Goal: Communication & Community: Answer question/provide support

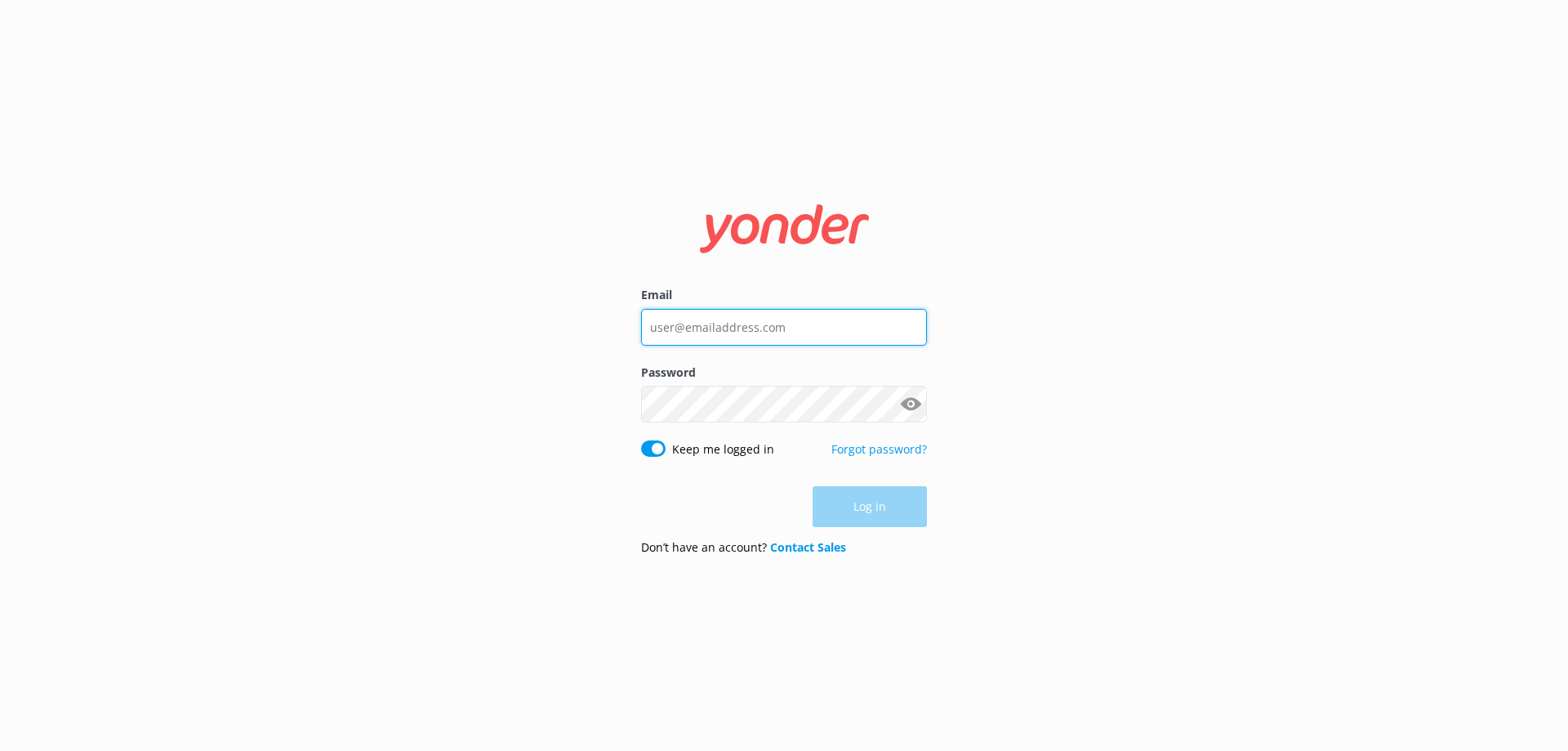
type input "[EMAIL_ADDRESS][DOMAIN_NAME]"
click at [904, 489] on div "Log in" at bounding box center [784, 507] width 286 height 41
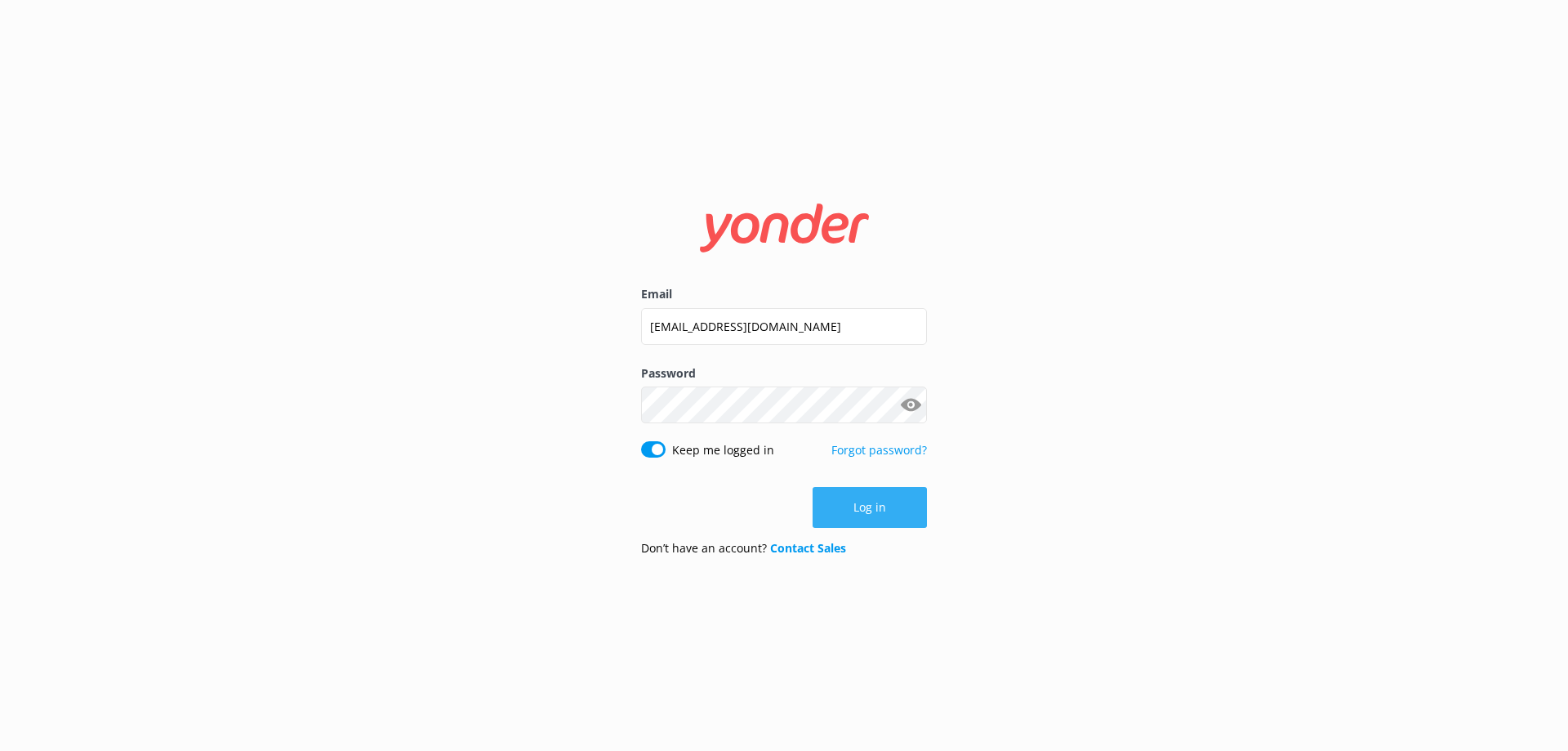
click at [914, 495] on button "Log in" at bounding box center [870, 508] width 115 height 41
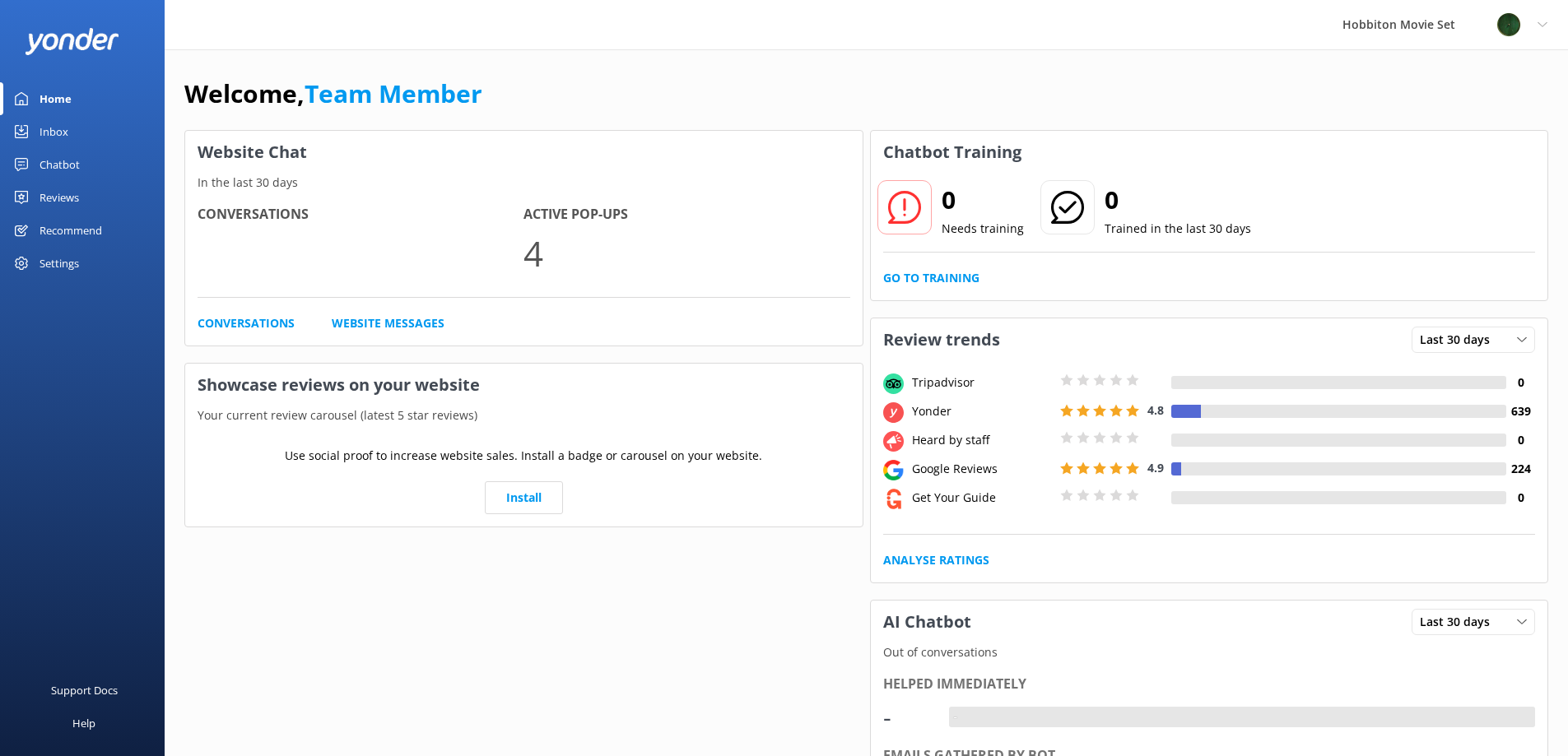
click at [63, 138] on div "Inbox" at bounding box center [53, 132] width 28 height 33
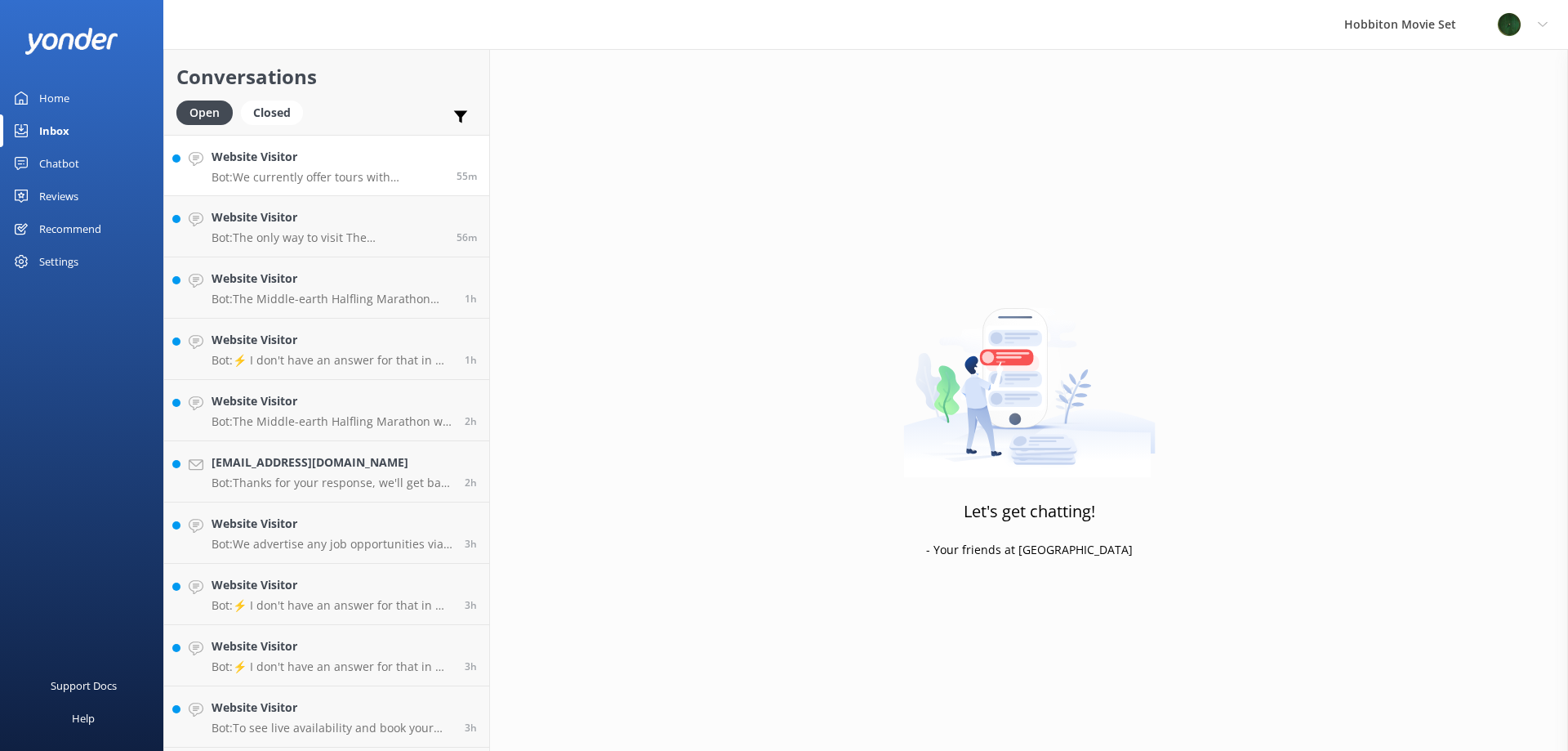
click at [324, 182] on p "Bot: We currently offer tours with transport from The Shire's Rest and Matamata…" at bounding box center [328, 176] width 233 height 15
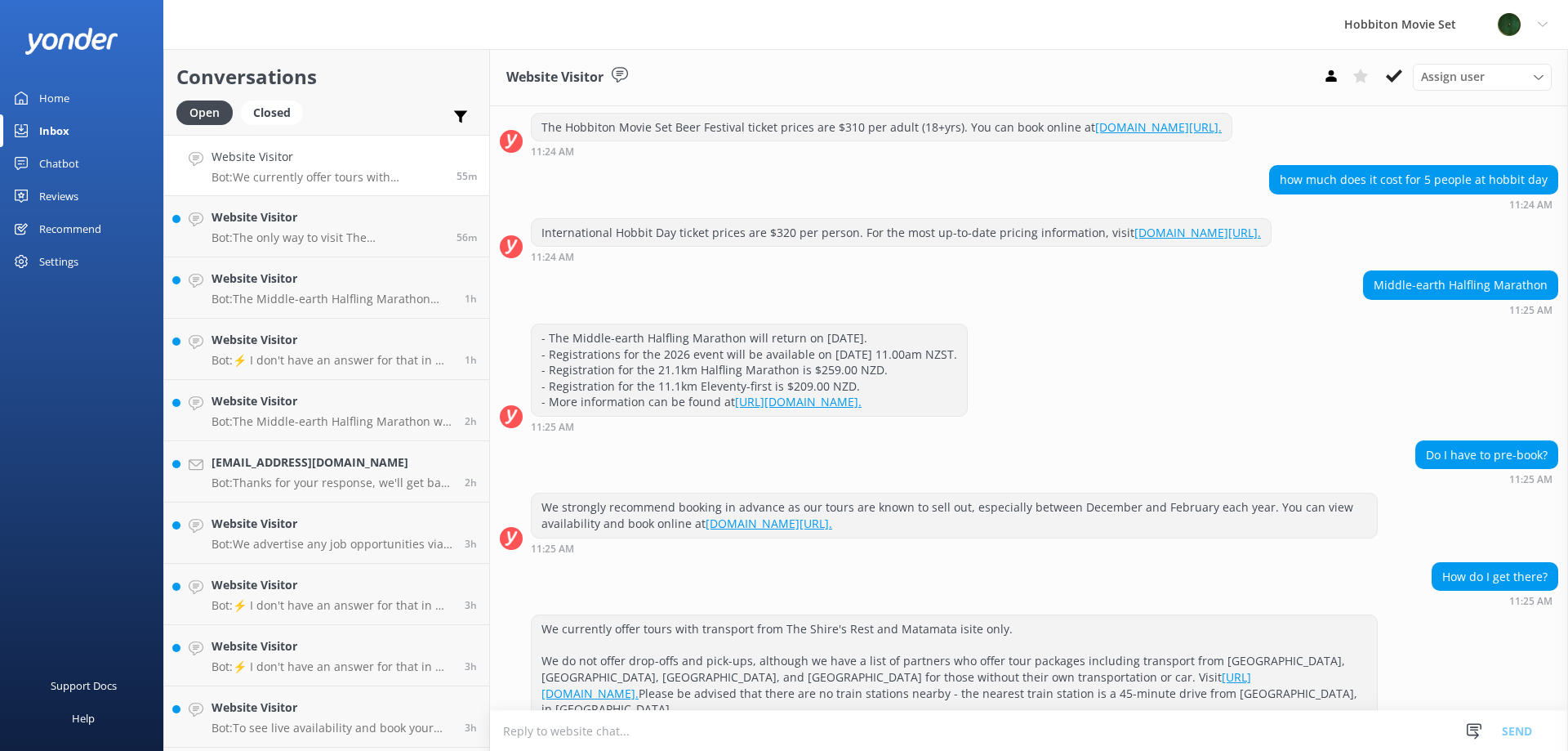
scroll to position [369, 0]
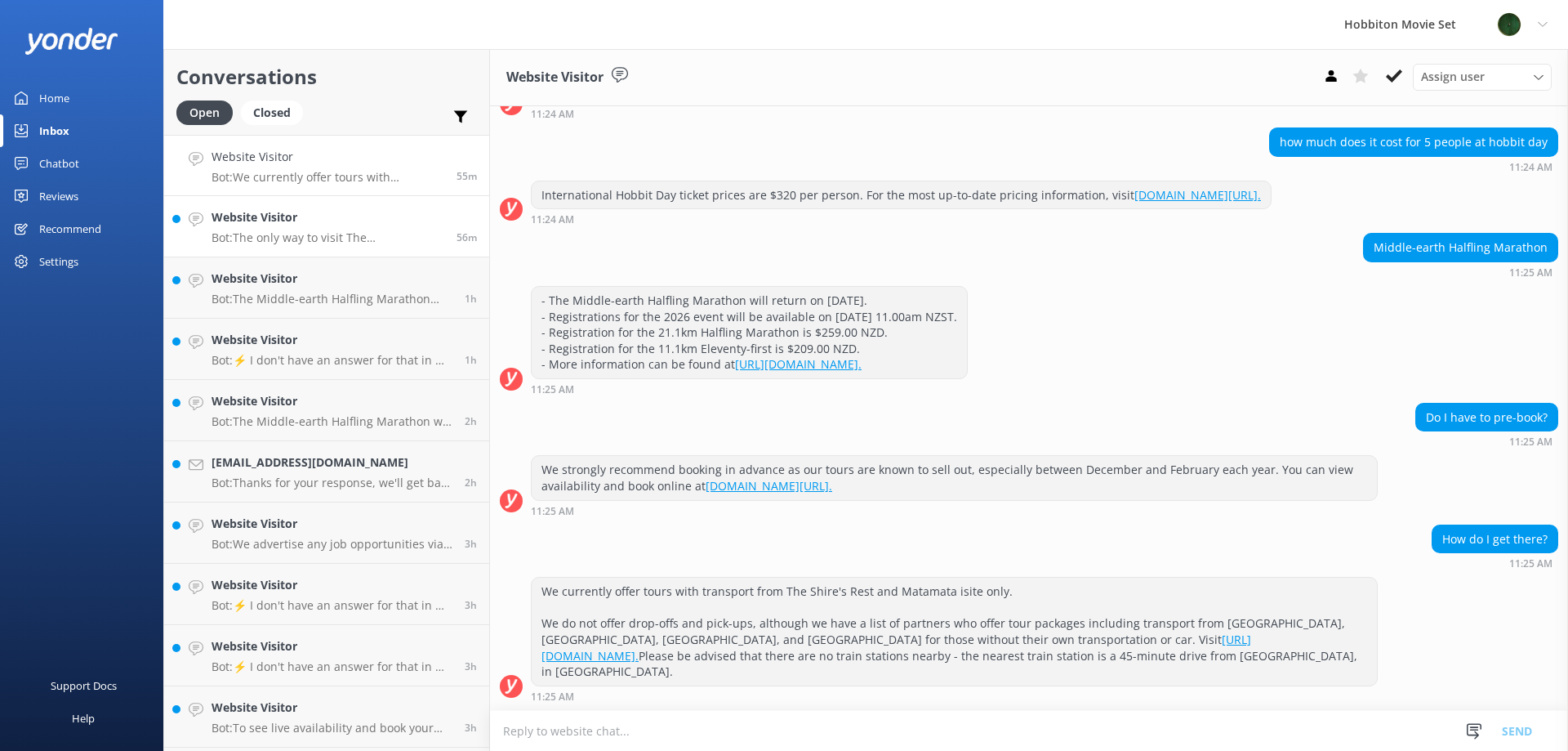
click at [321, 239] on p "Bot: The only way to visit The [GEOGRAPHIC_DATA], where the Christmas event is …" at bounding box center [328, 237] width 233 height 15
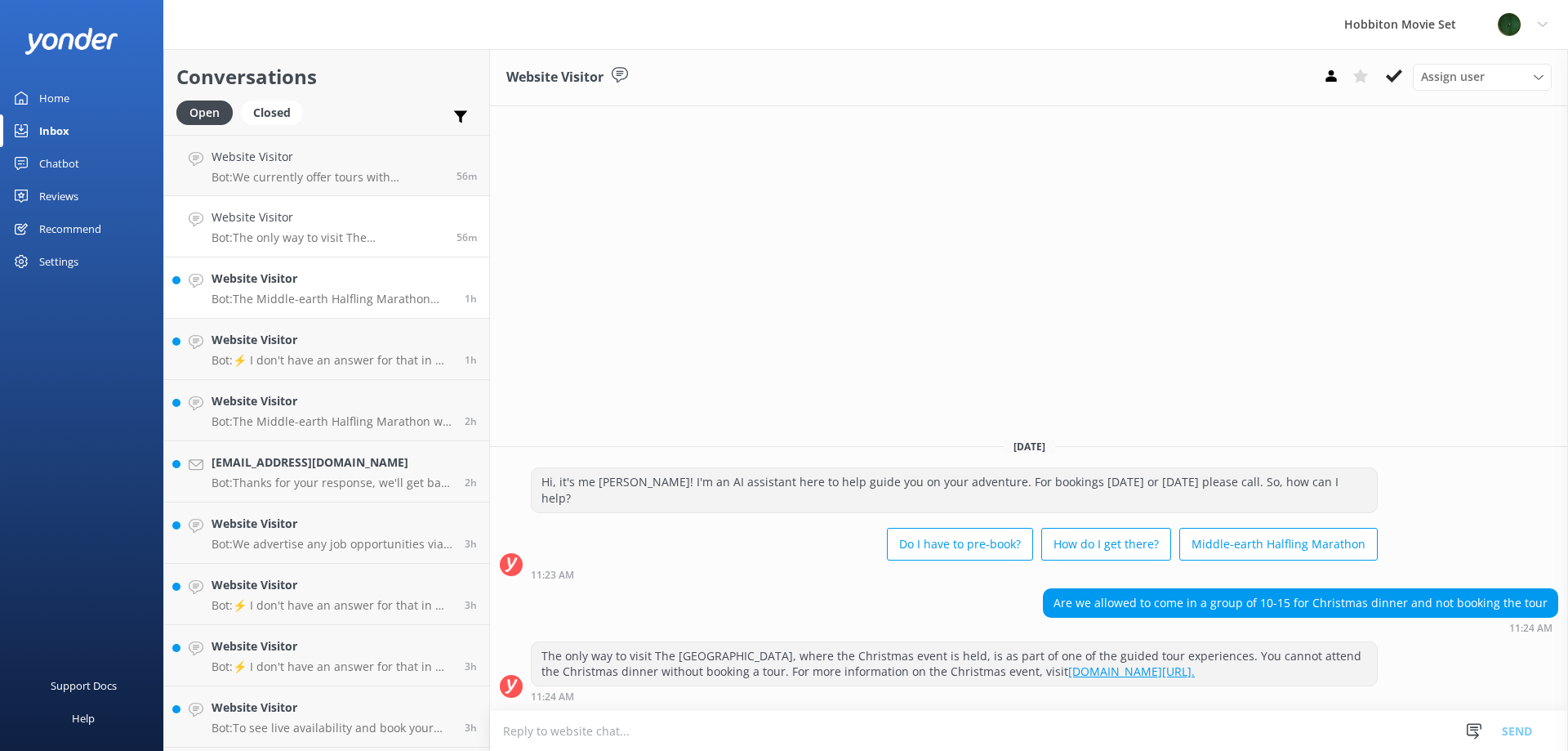
click at [315, 296] on p "Bot: The Middle-earth Halfling Marathon takes participants through iconic sites…" at bounding box center [331, 299] width 241 height 15
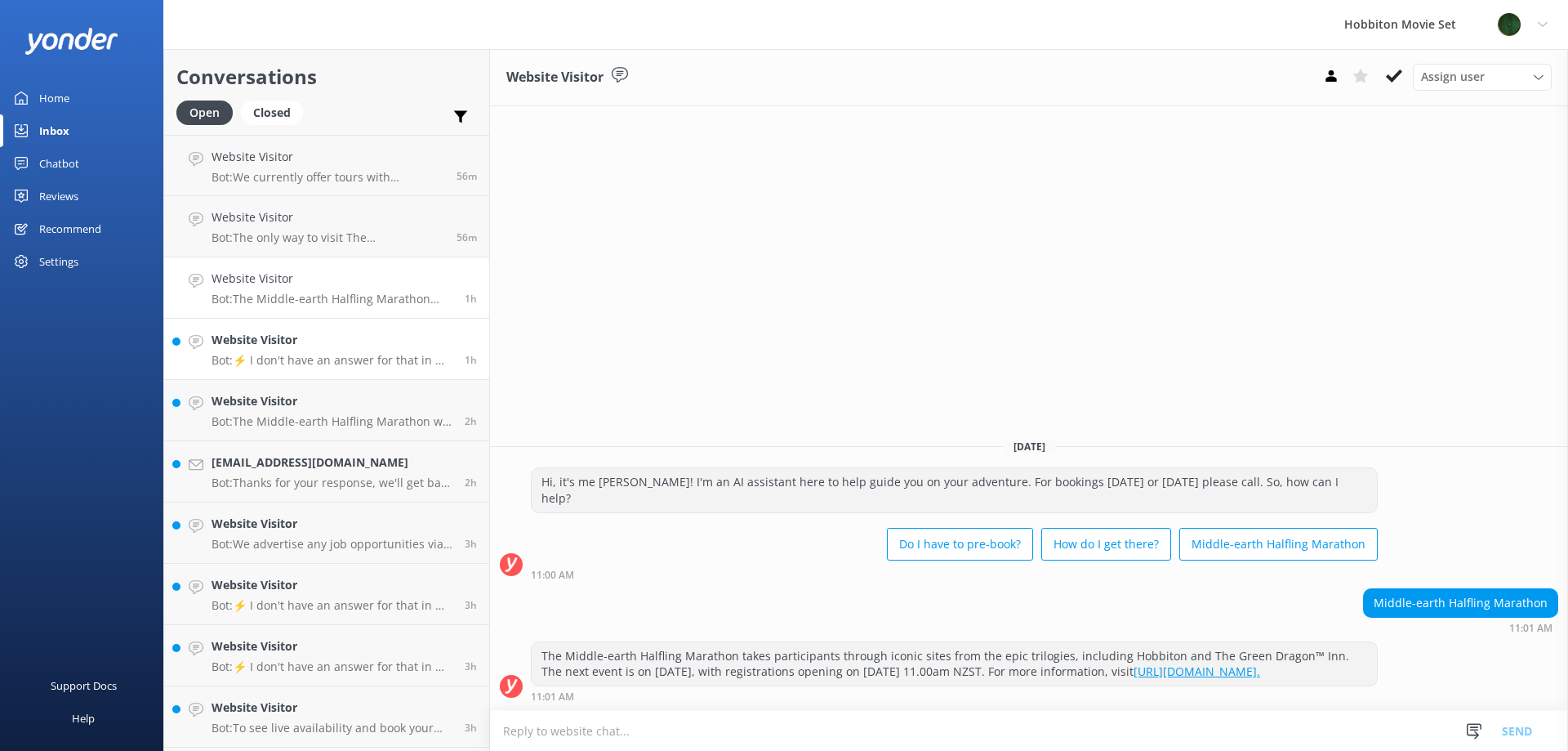
click at [299, 347] on h4 "Website Visitor" at bounding box center [331, 339] width 241 height 18
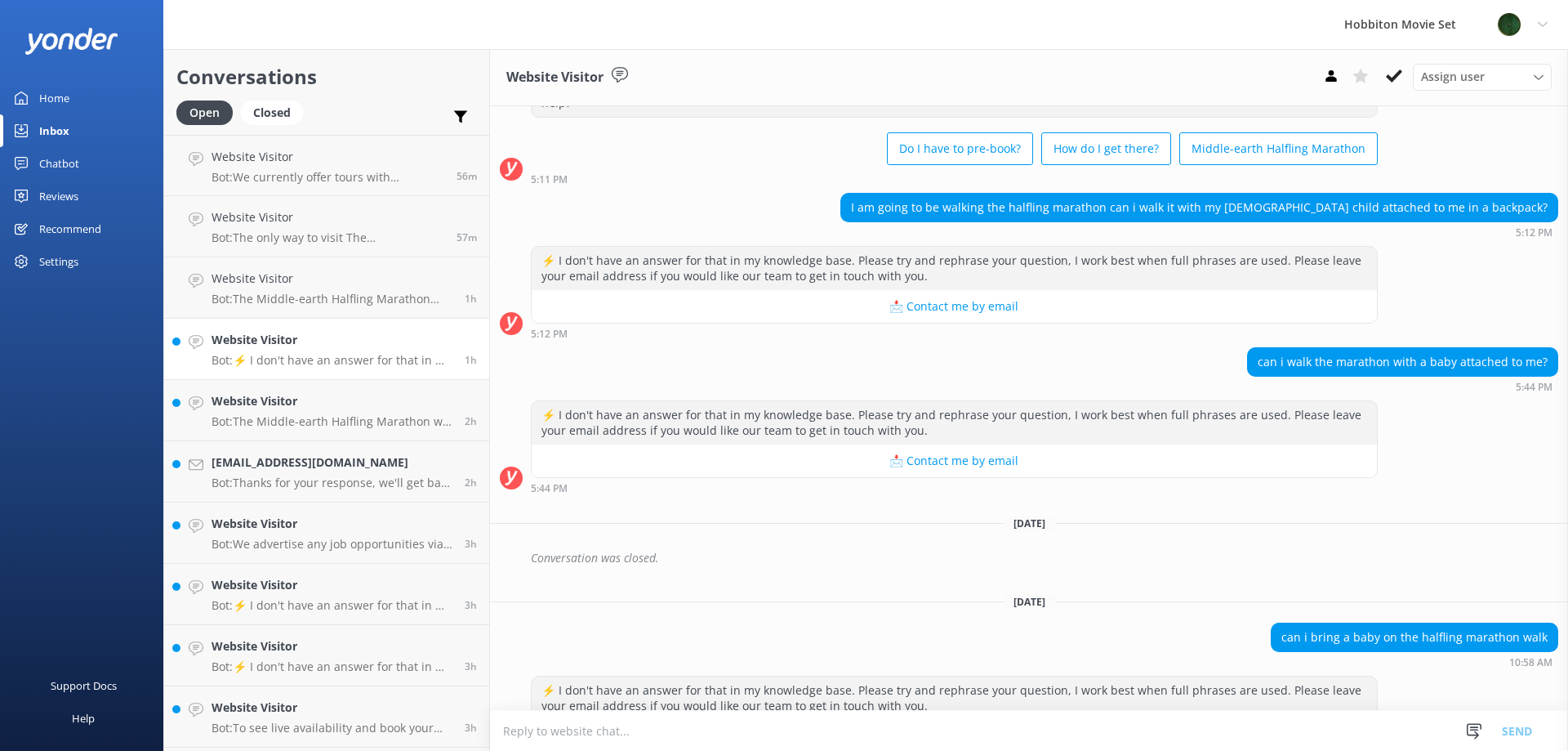
scroll to position [128, 0]
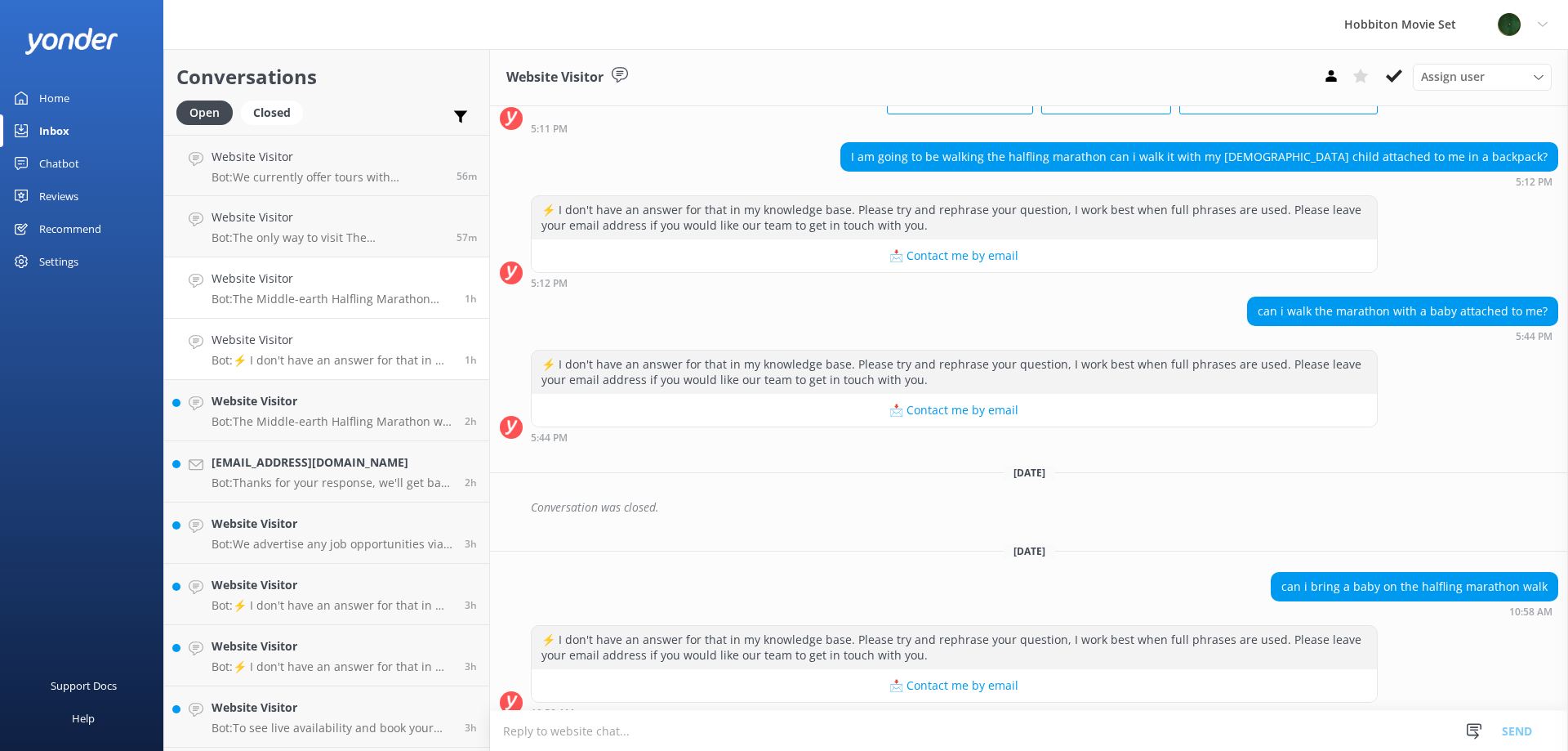
click at [284, 308] on link "Website Visitor Bot: The Middle-earth Halfling Marathon takes participants thro…" at bounding box center [327, 289] width 325 height 62
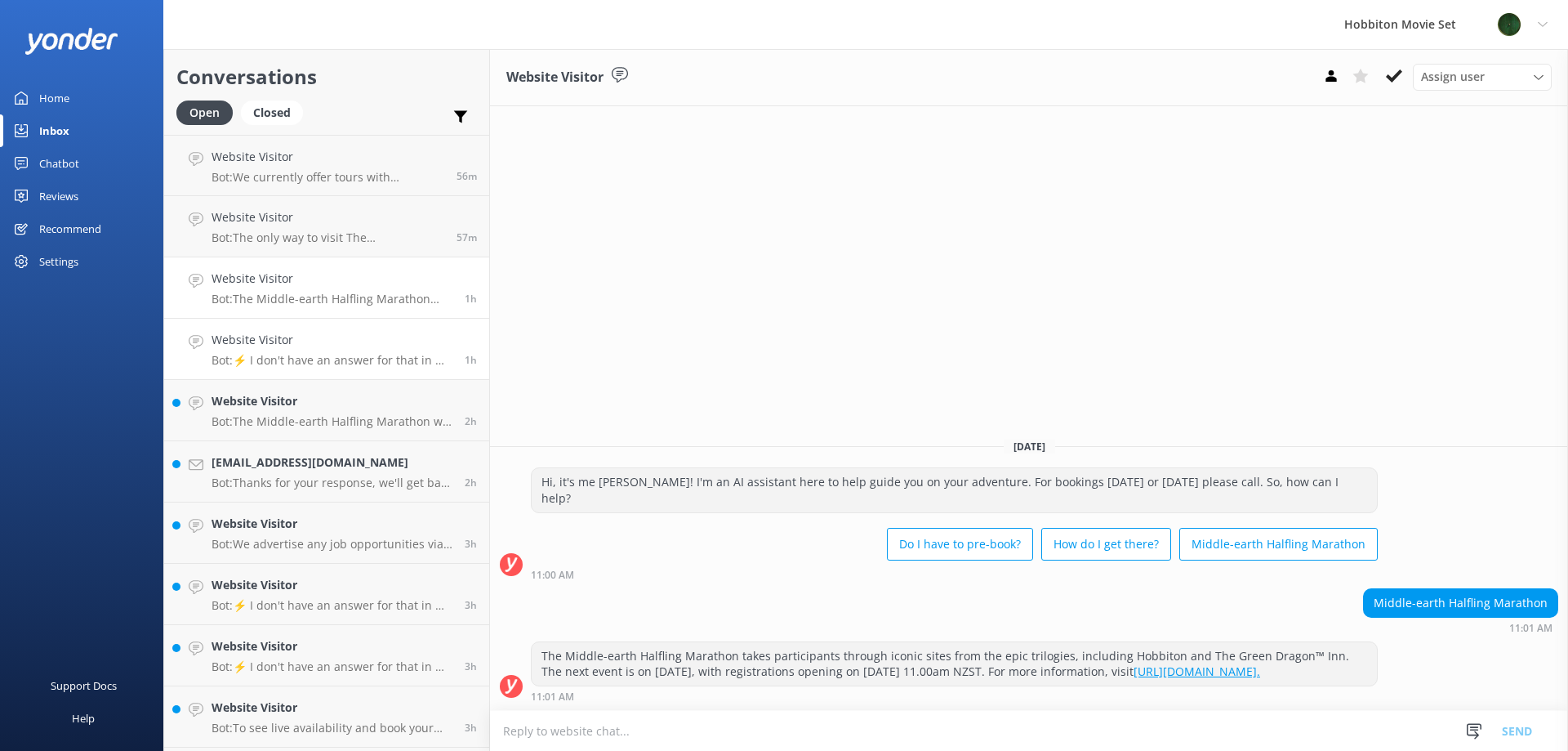
click at [278, 343] on h4 "Website Visitor" at bounding box center [331, 339] width 241 height 18
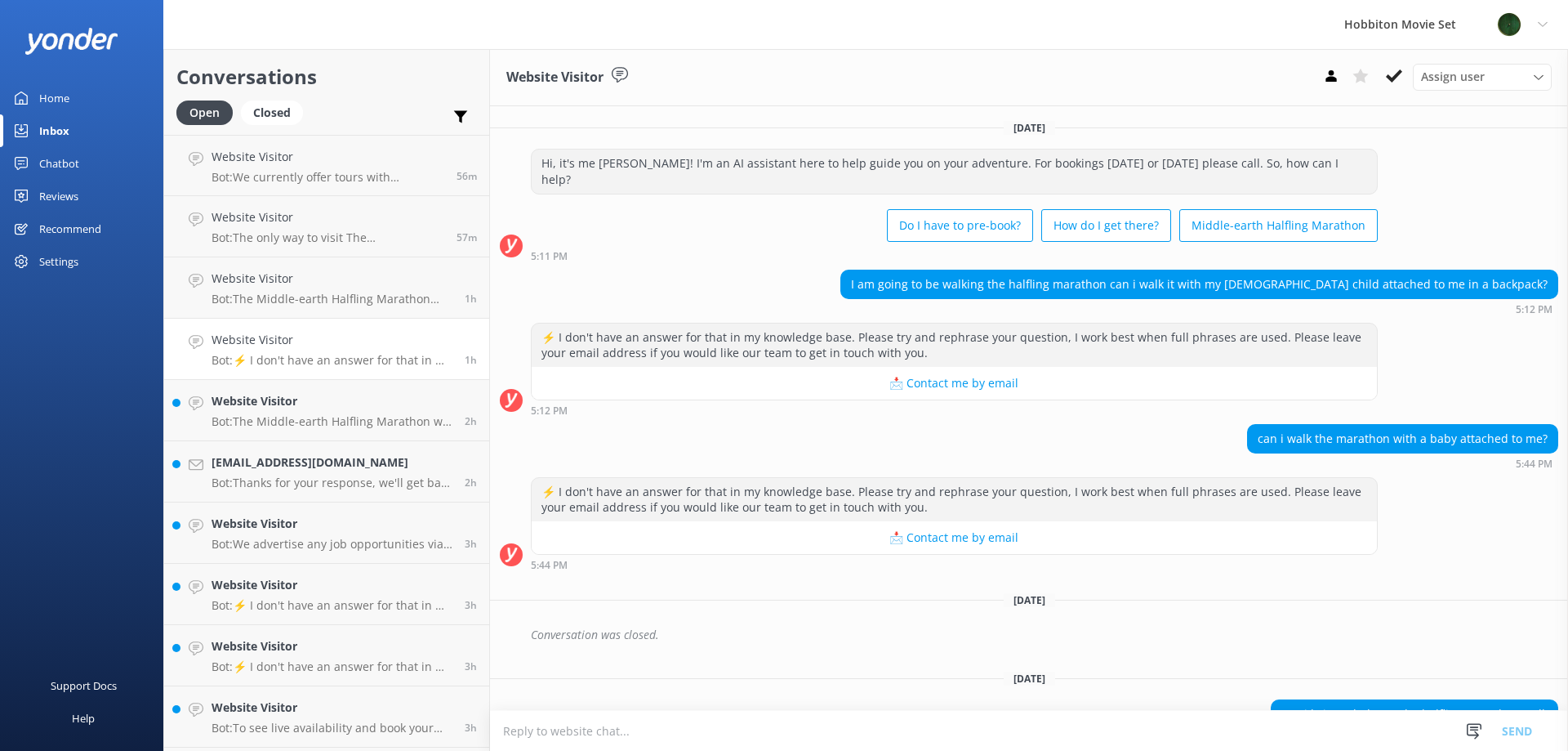
scroll to position [128, 0]
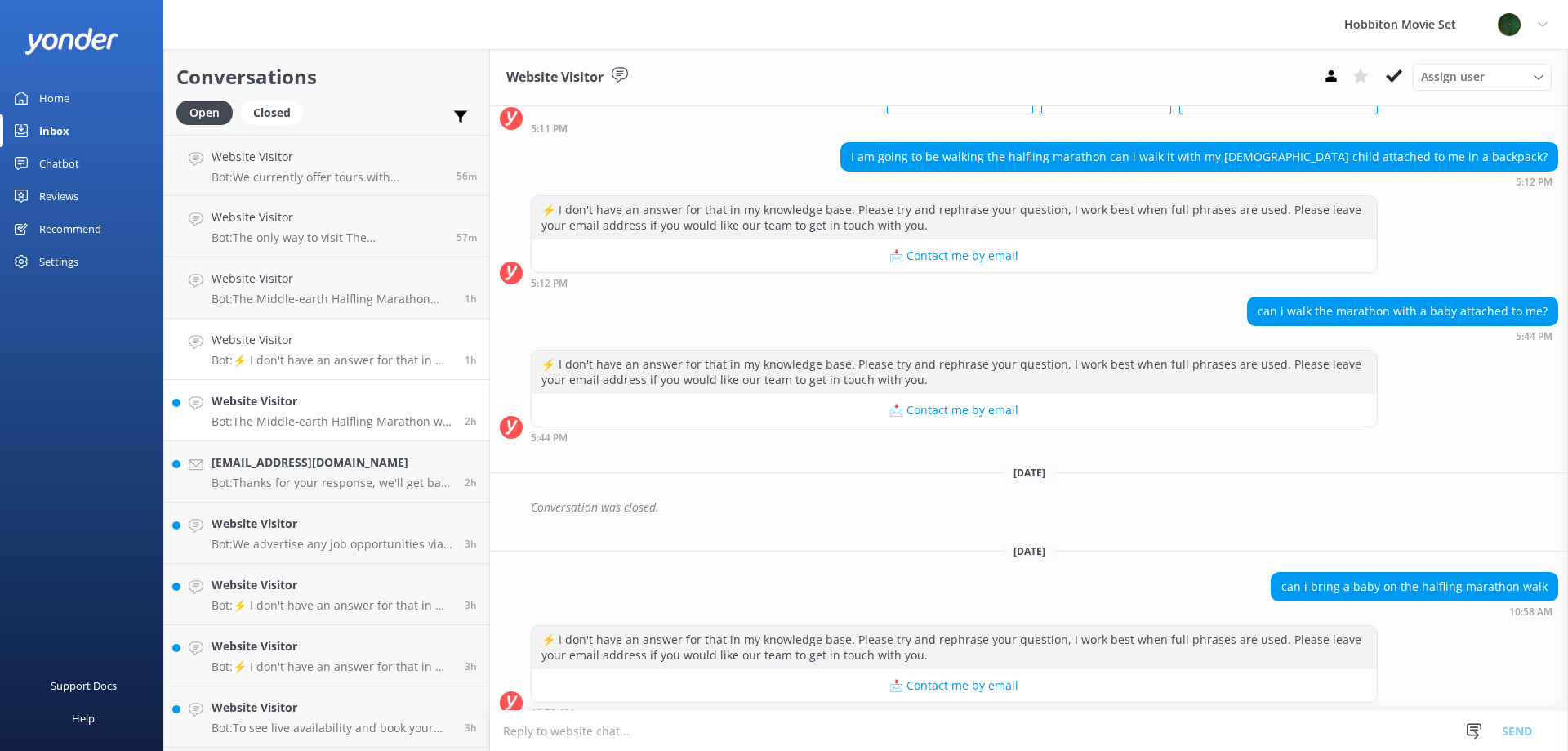
click at [331, 412] on div "Website Visitor Bot: The Middle-earth Halfling Marathon will return on [DATE]. …" at bounding box center [331, 410] width 241 height 36
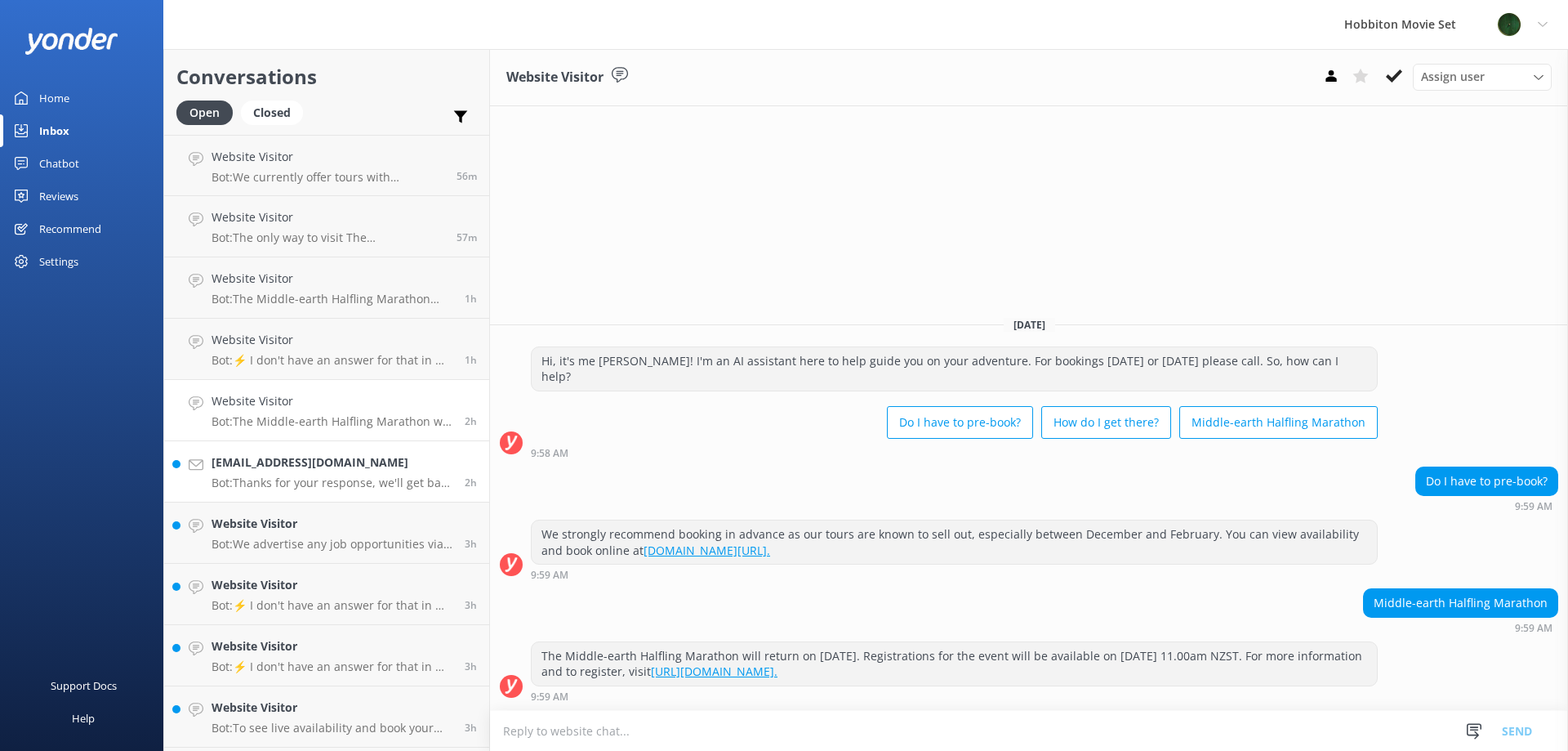
click at [317, 462] on h4 "[EMAIL_ADDRESS][DOMAIN_NAME]" at bounding box center [331, 462] width 241 height 18
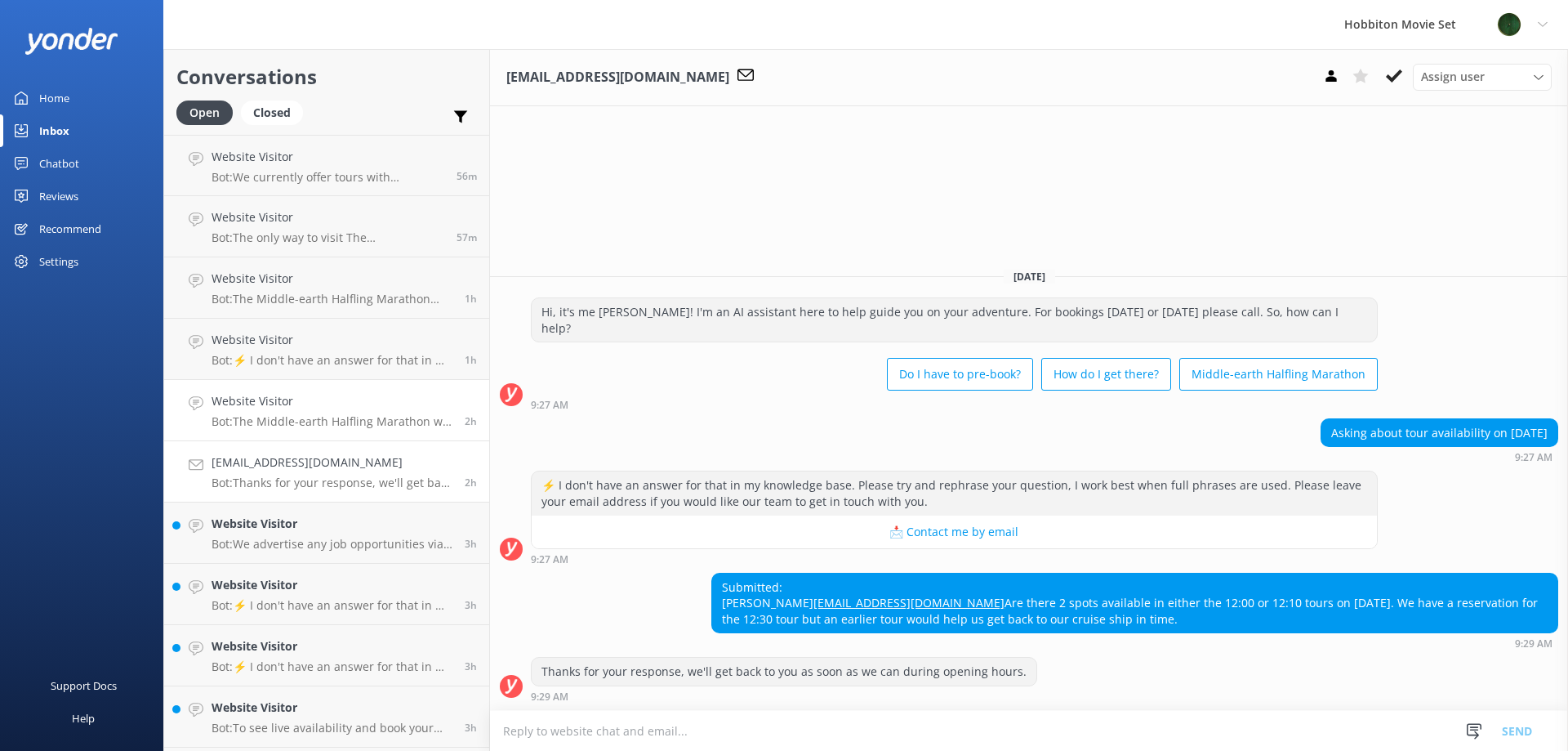
click at [330, 405] on h4 "Website Visitor" at bounding box center [331, 401] width 241 height 18
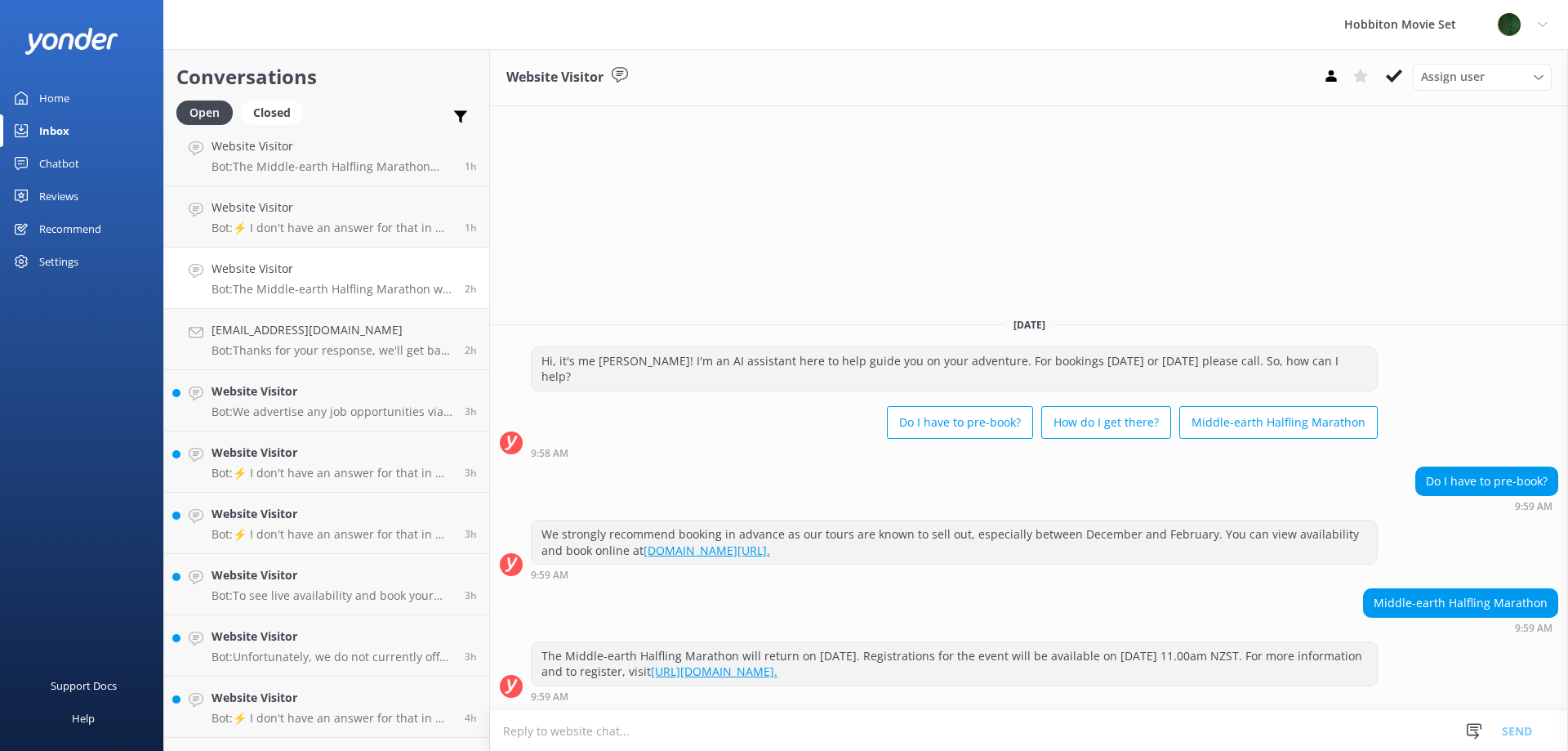
scroll to position [164, 0]
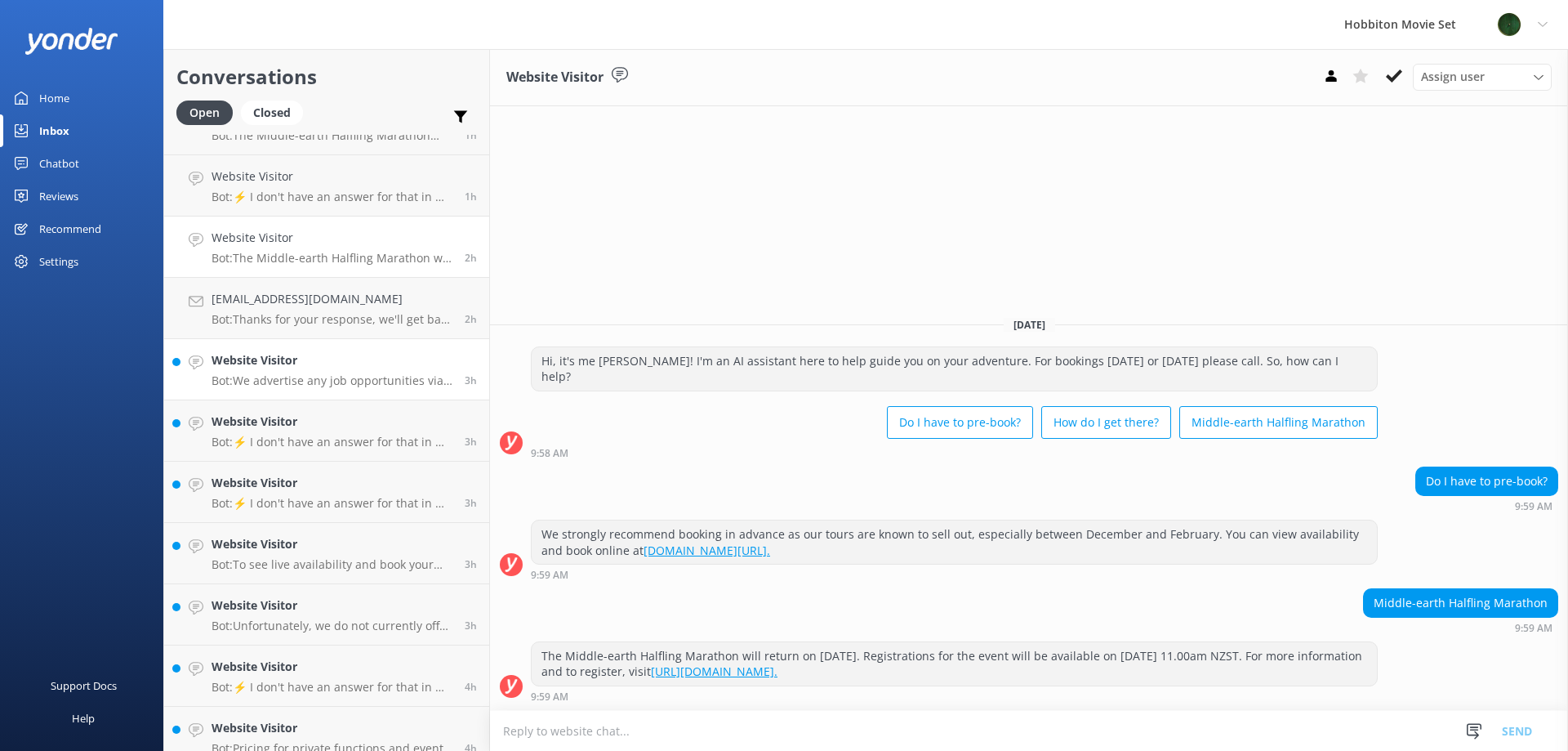
click at [335, 367] on h4 "Website Visitor" at bounding box center [331, 360] width 241 height 18
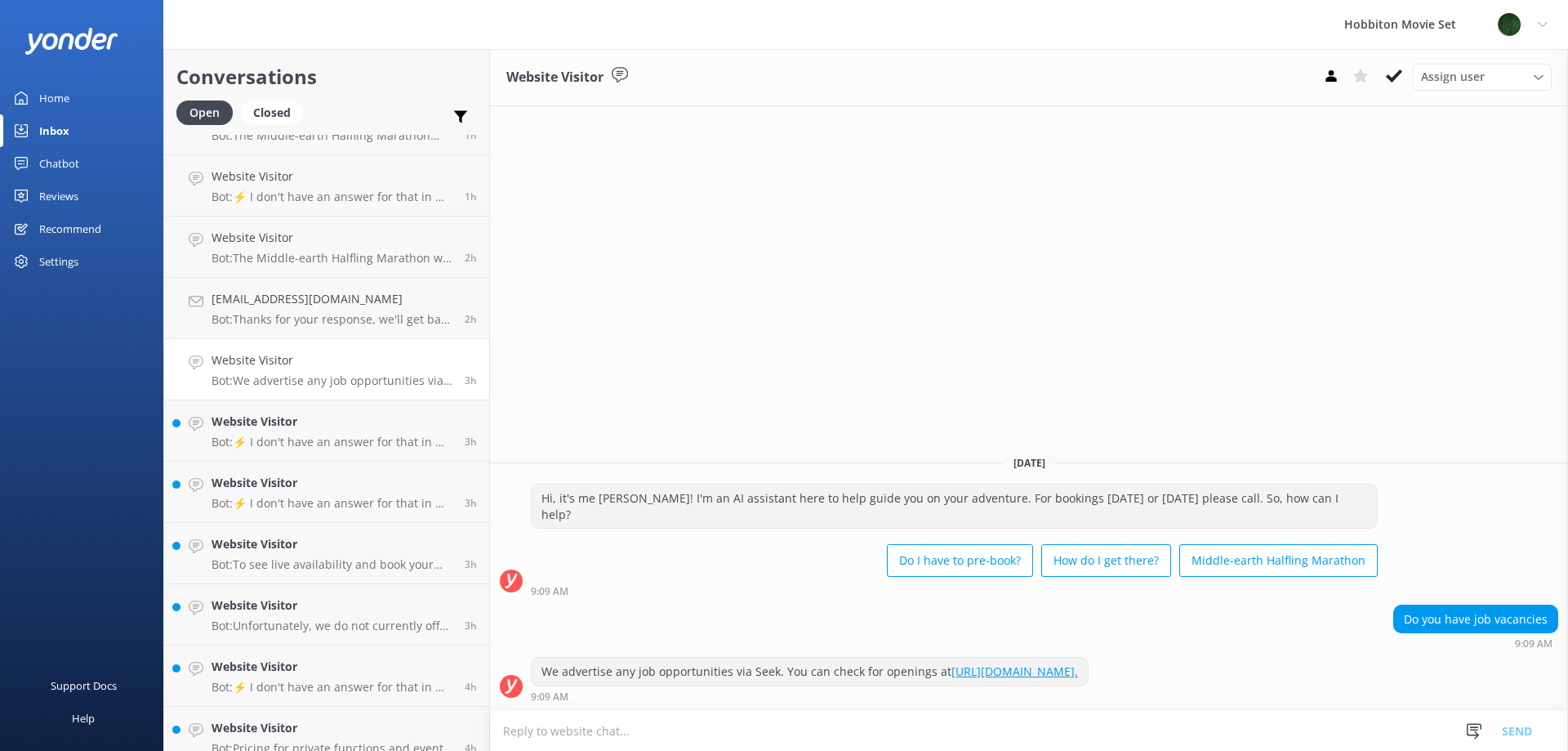
scroll to position [245, 0]
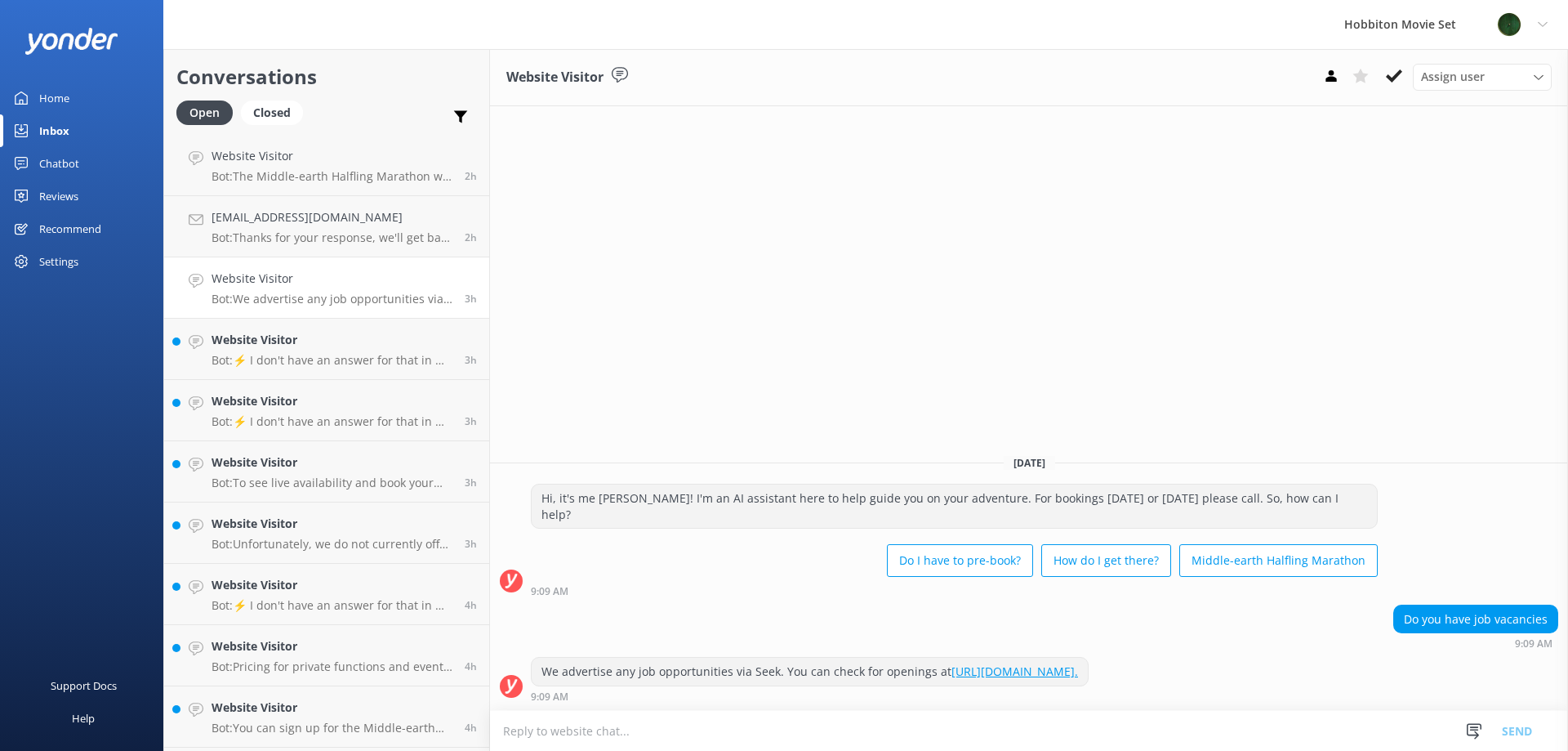
click at [335, 367] on link "Website Visitor Bot: ⚡ I don't have an answer for that in my knowledge base. Pl…" at bounding box center [327, 349] width 325 height 62
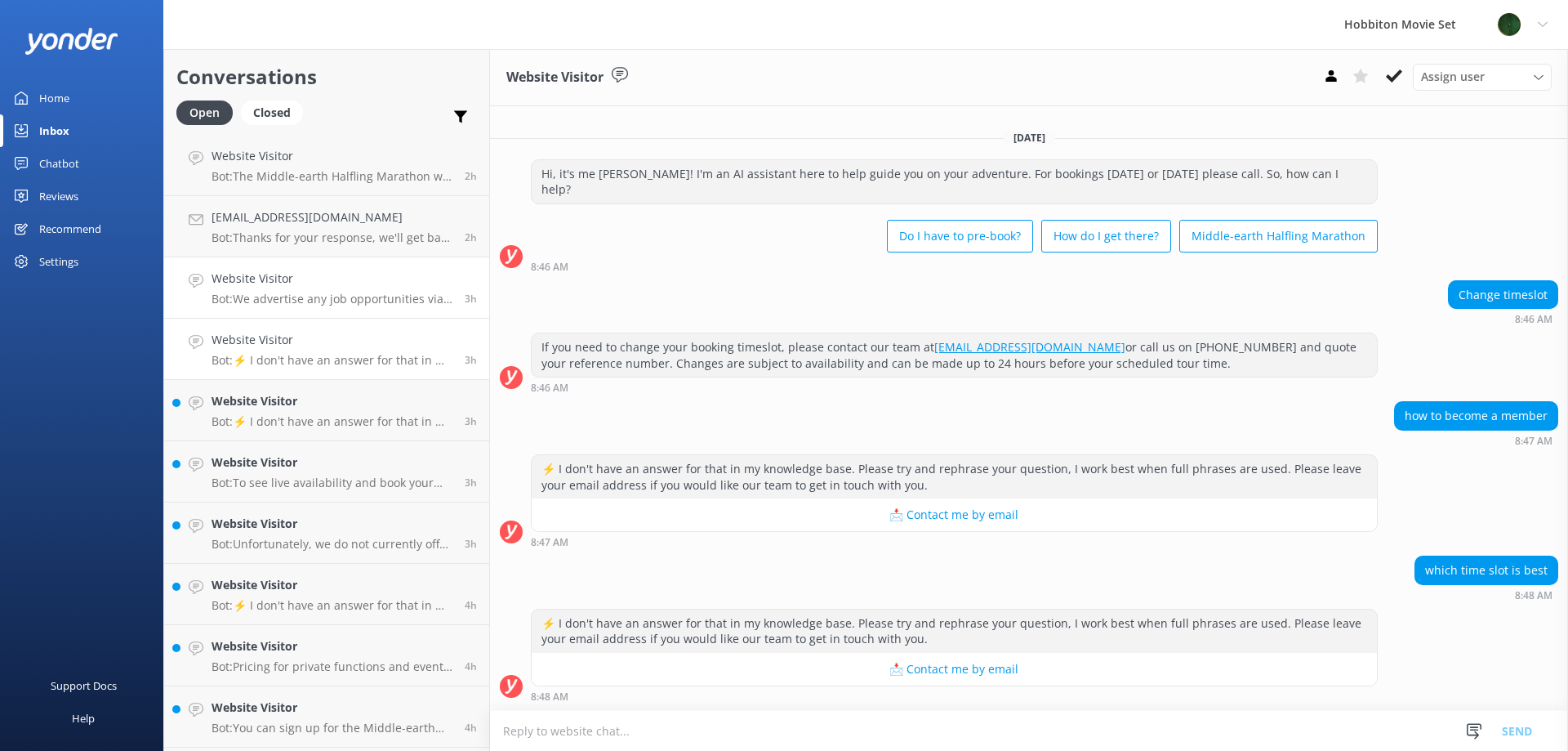
scroll to position [327, 0]
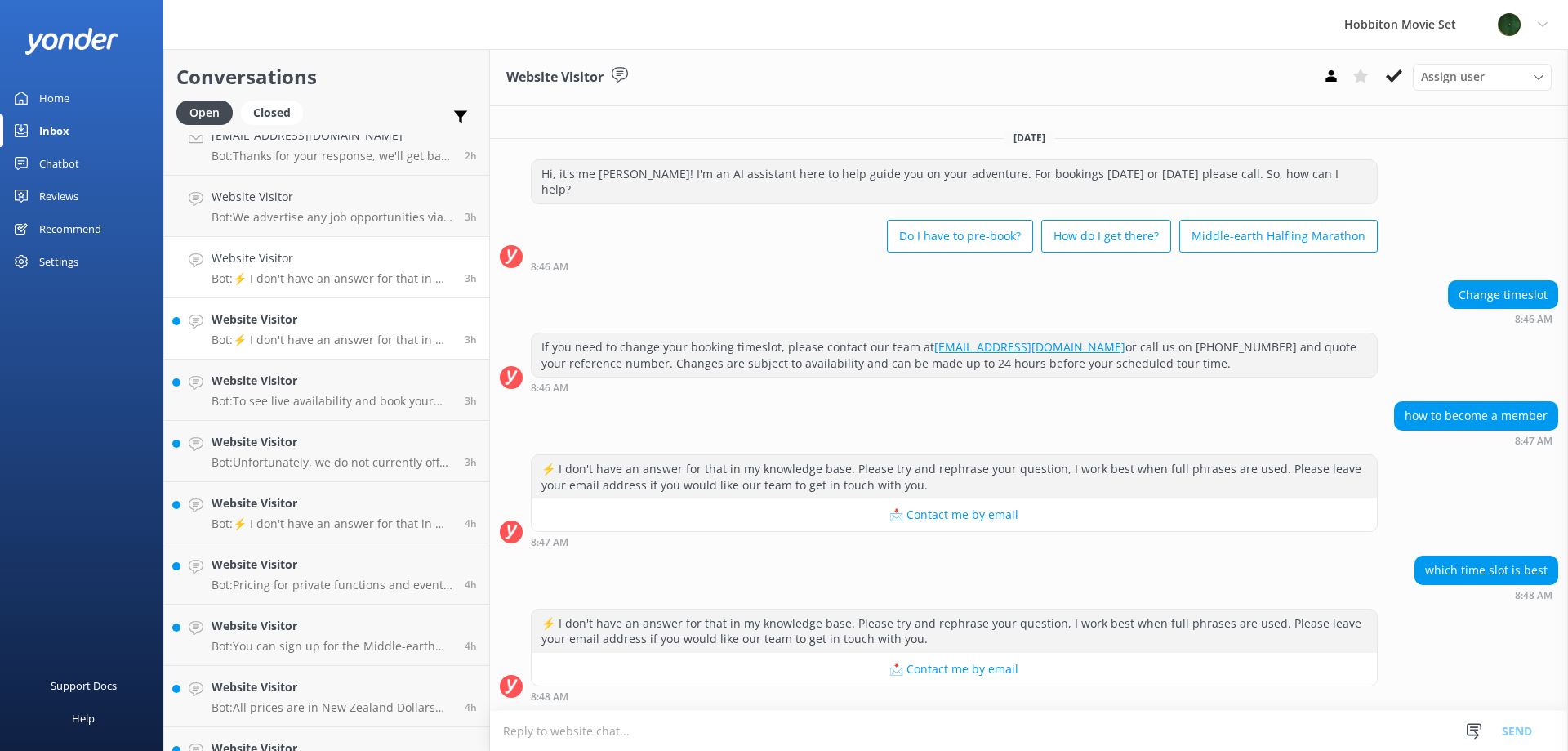
click at [337, 348] on link "Website Visitor Bot: ⚡ I don't have an answer for that in my knowledge base. Pl…" at bounding box center [327, 329] width 325 height 62
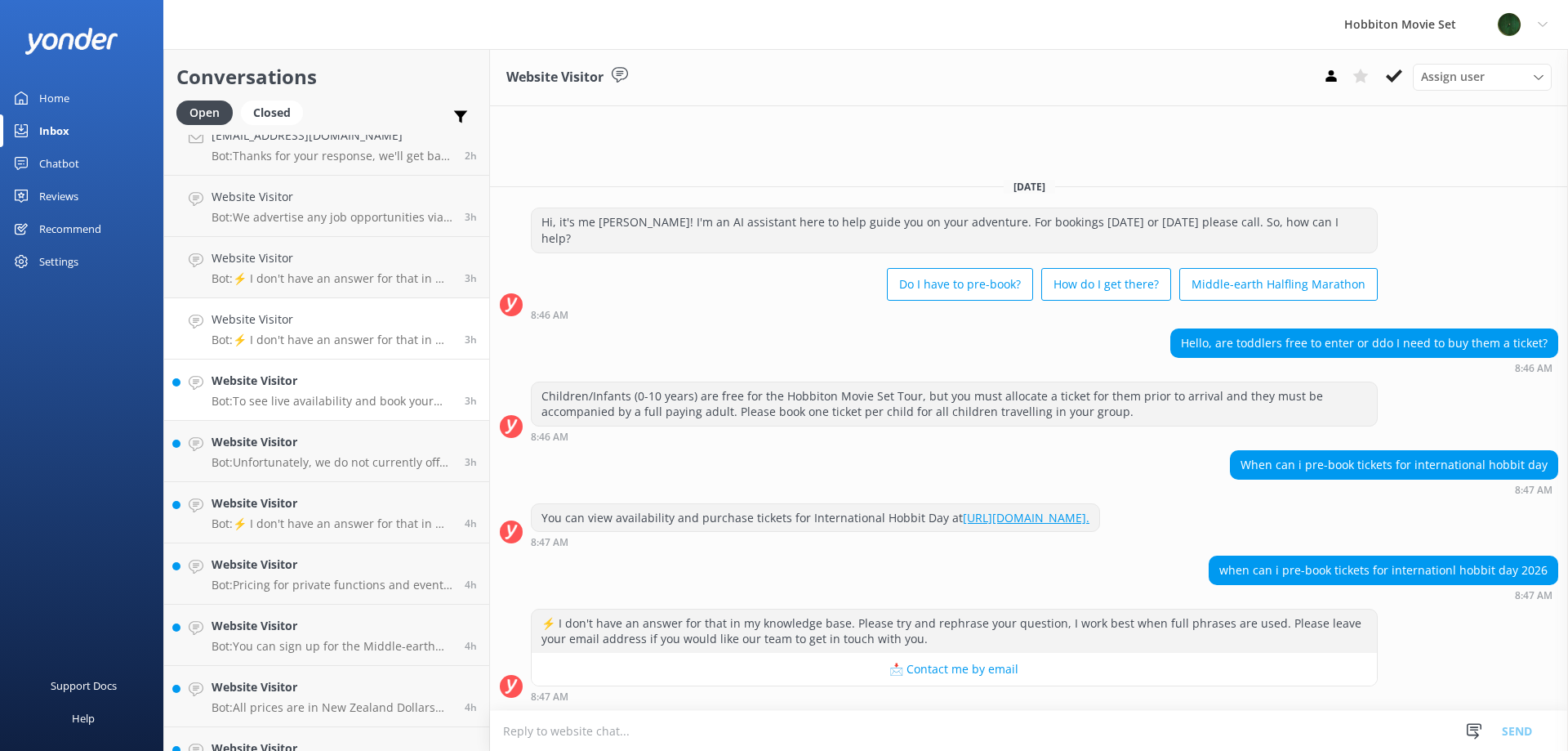
click at [318, 381] on h4 "Website Visitor" at bounding box center [331, 380] width 241 height 18
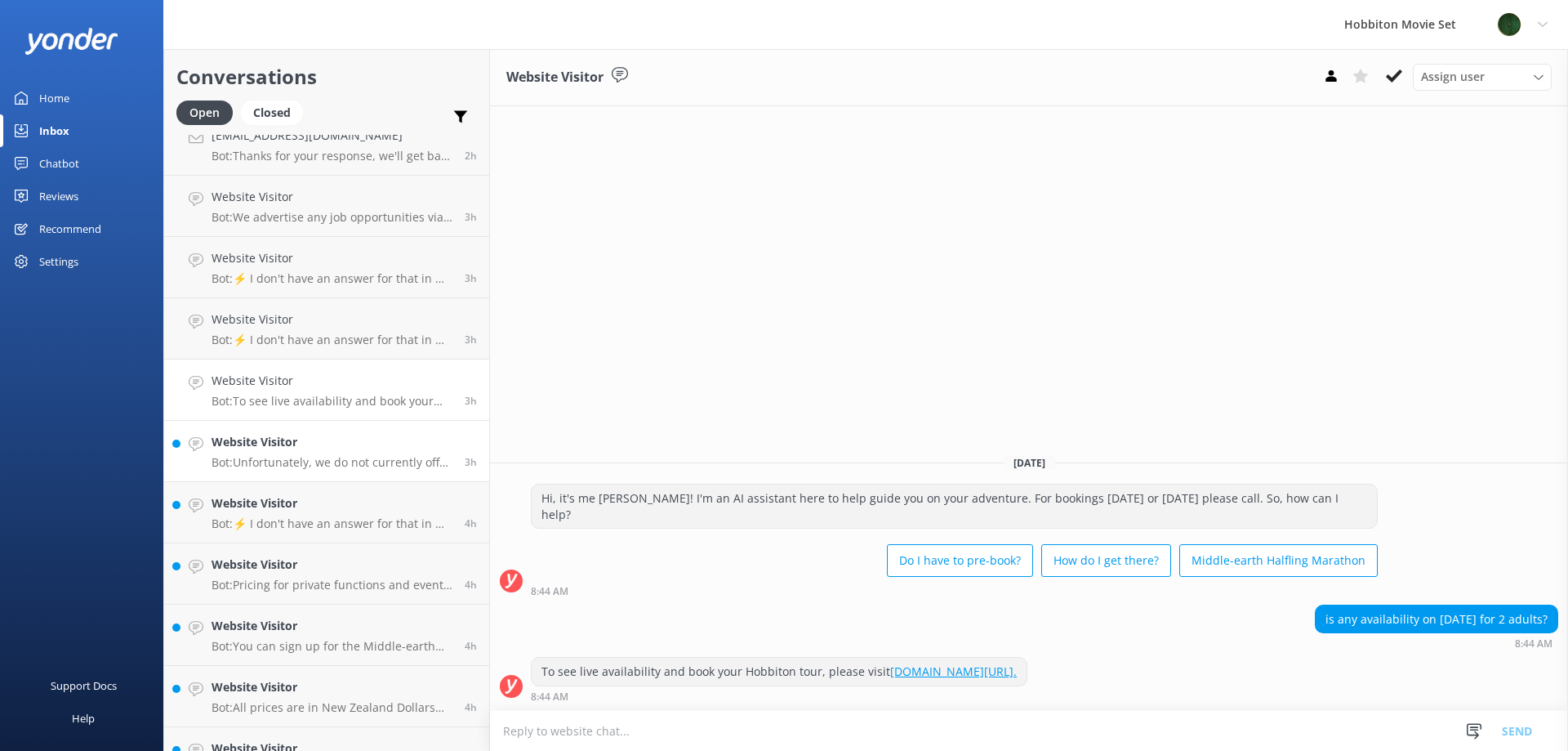
click at [306, 438] on h4 "Website Visitor" at bounding box center [331, 442] width 241 height 18
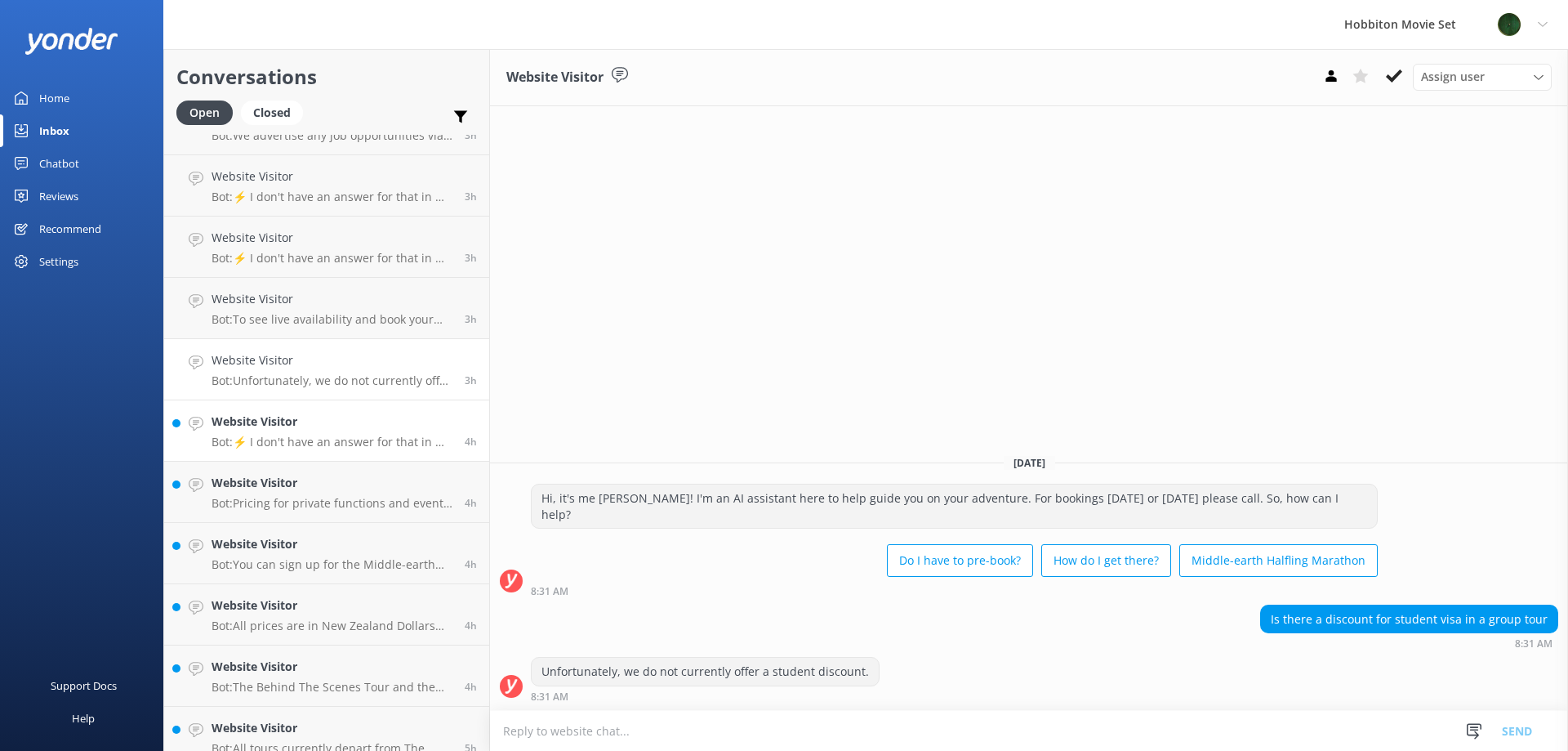
click at [311, 444] on p "Bot: ⚡ I don't have an answer for that in my knowledge base. Please try and rep…" at bounding box center [331, 442] width 241 height 15
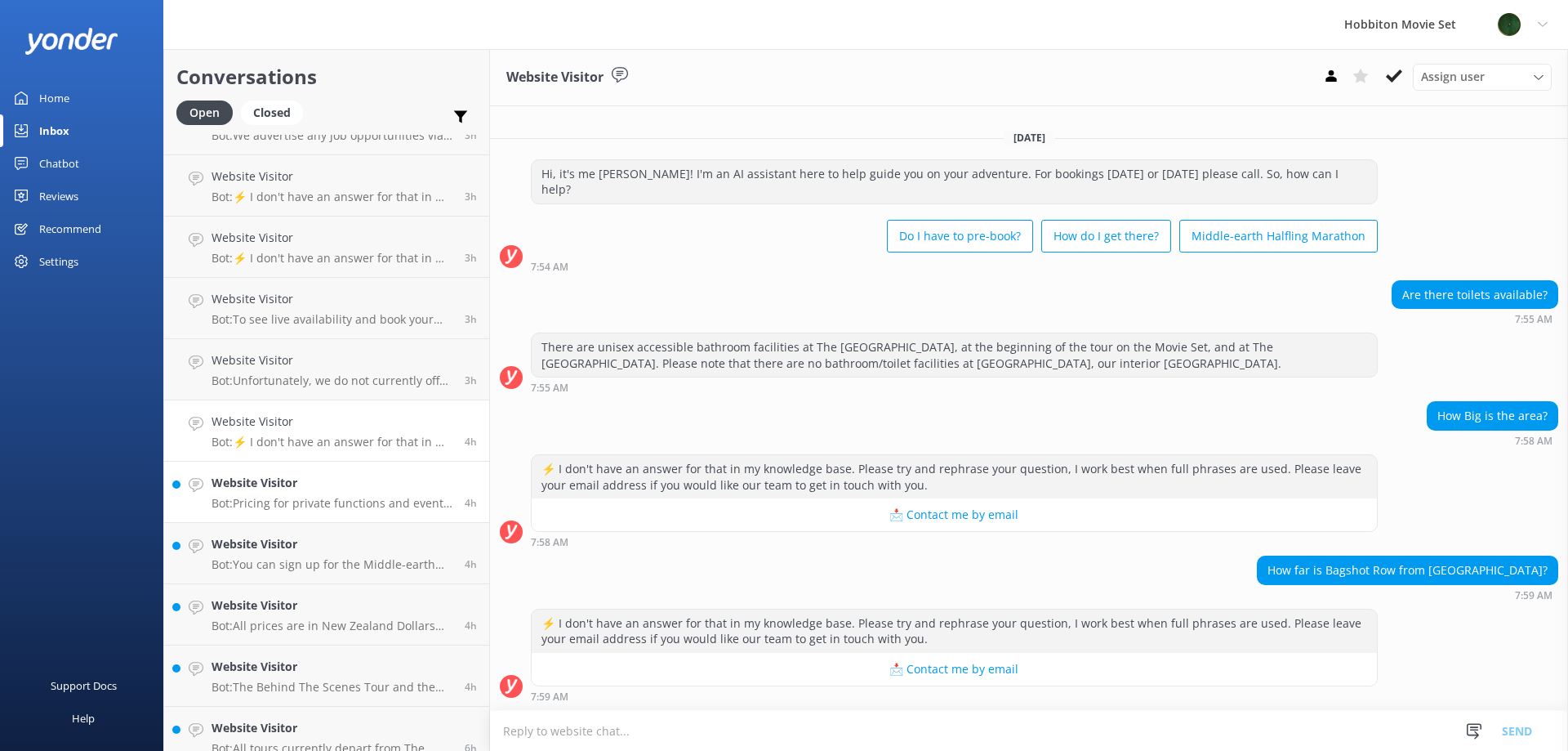
click at [317, 494] on div "Website Visitor Bot: Pricing for private functions and events at [GEOGRAPHIC_DA…" at bounding box center [331, 492] width 241 height 36
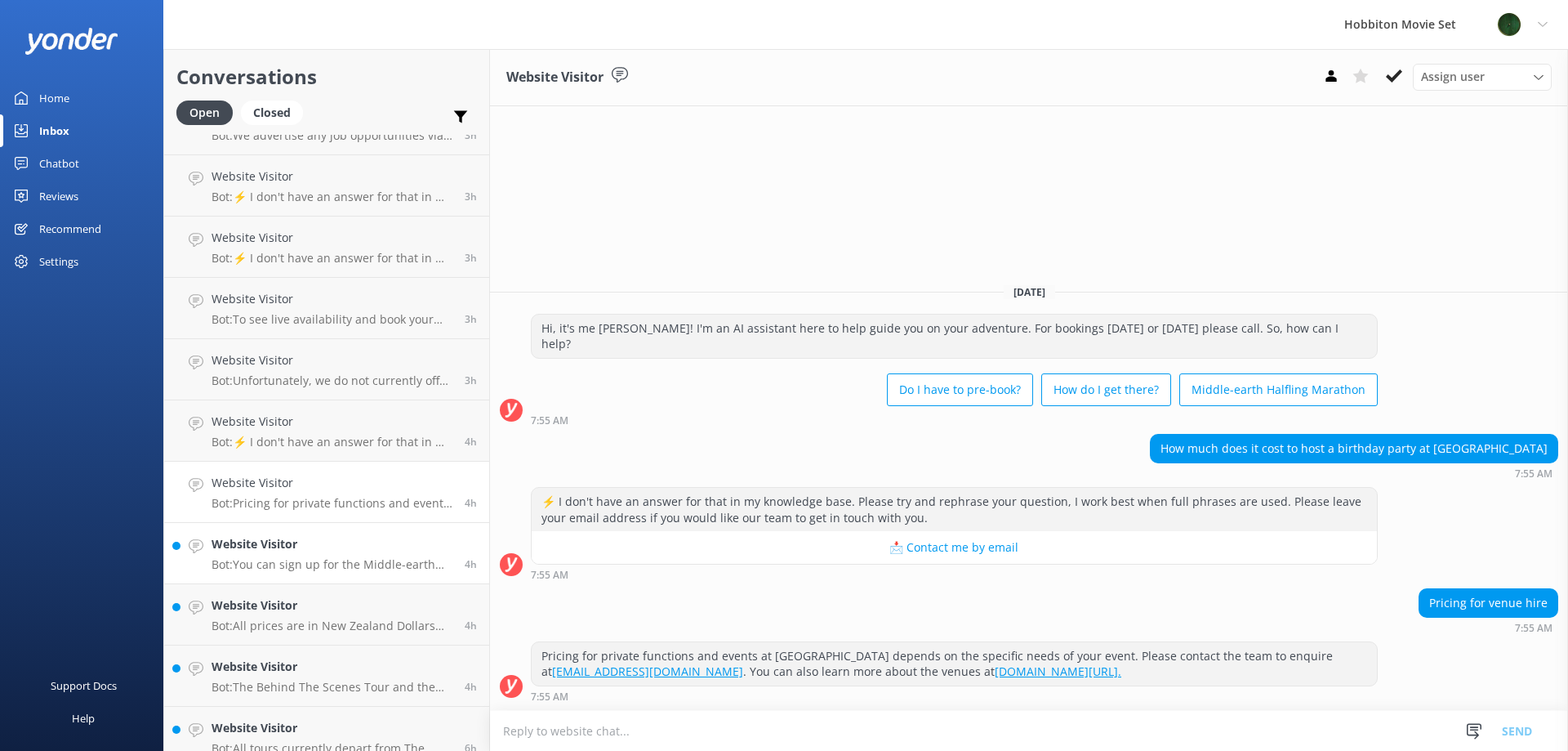
click at [310, 534] on link "Website Visitor Bot: You can sign up for the Middle-earth Halfling Marathon on …" at bounding box center [327, 554] width 325 height 62
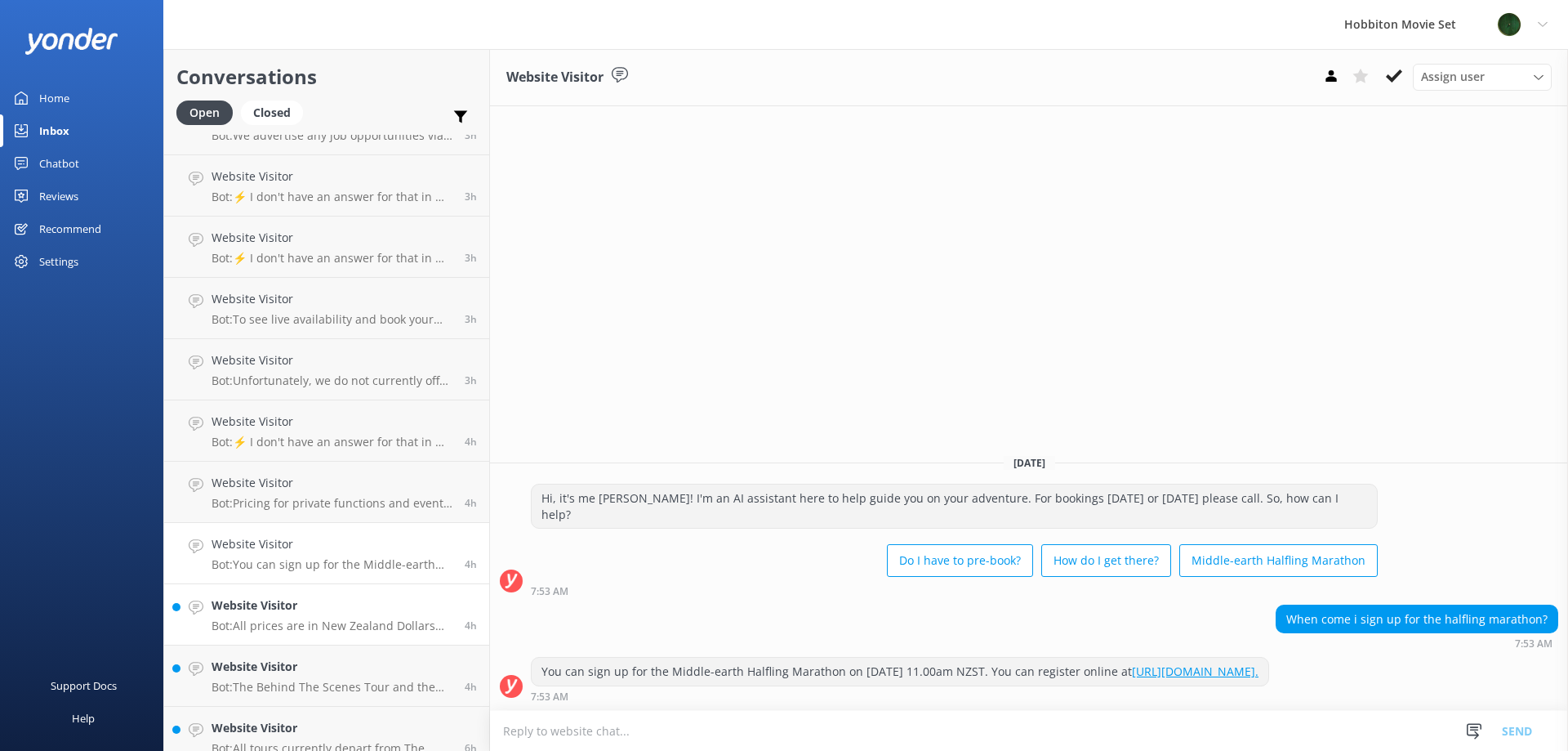
click at [321, 605] on h4 "Website Visitor" at bounding box center [331, 605] width 241 height 18
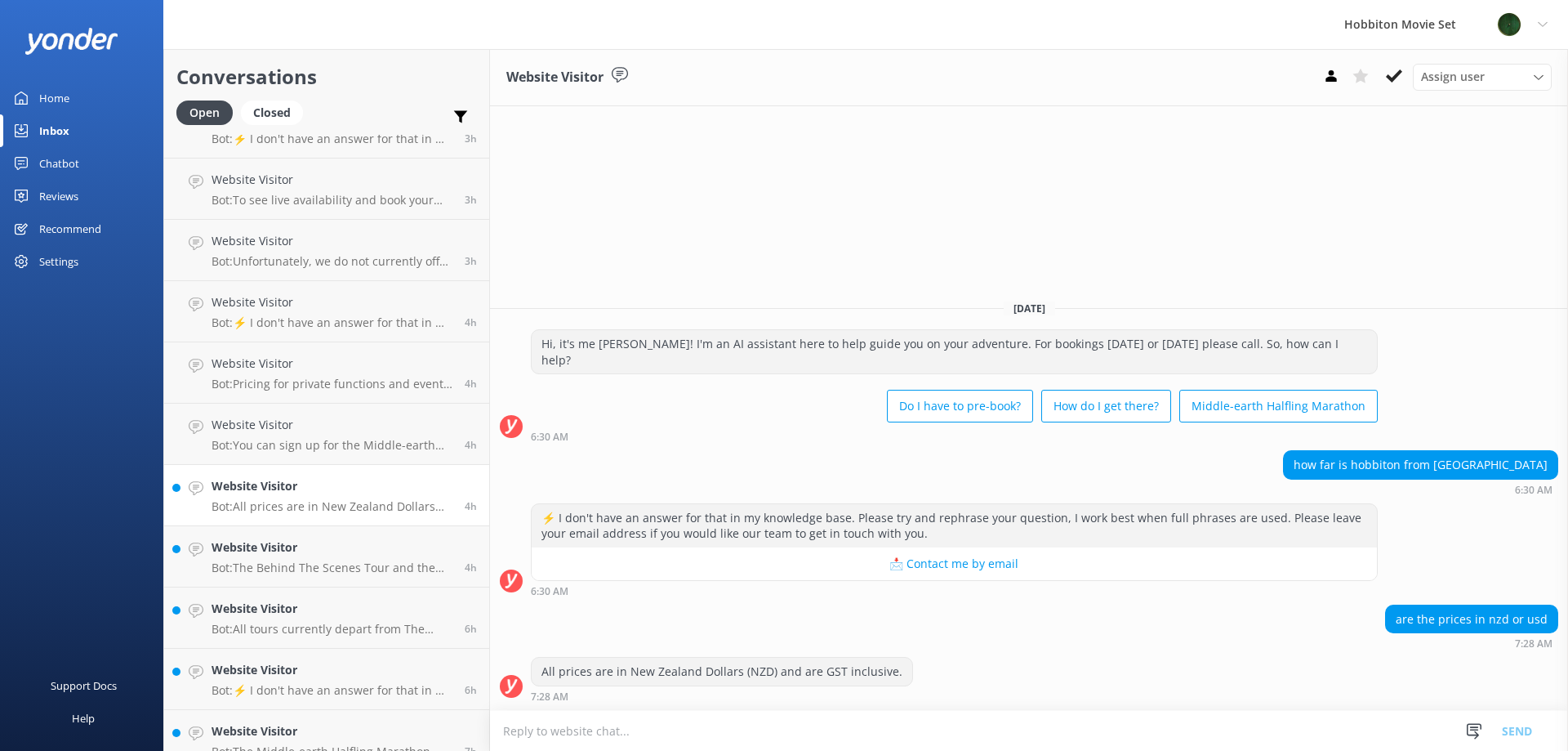
scroll to position [572, 0]
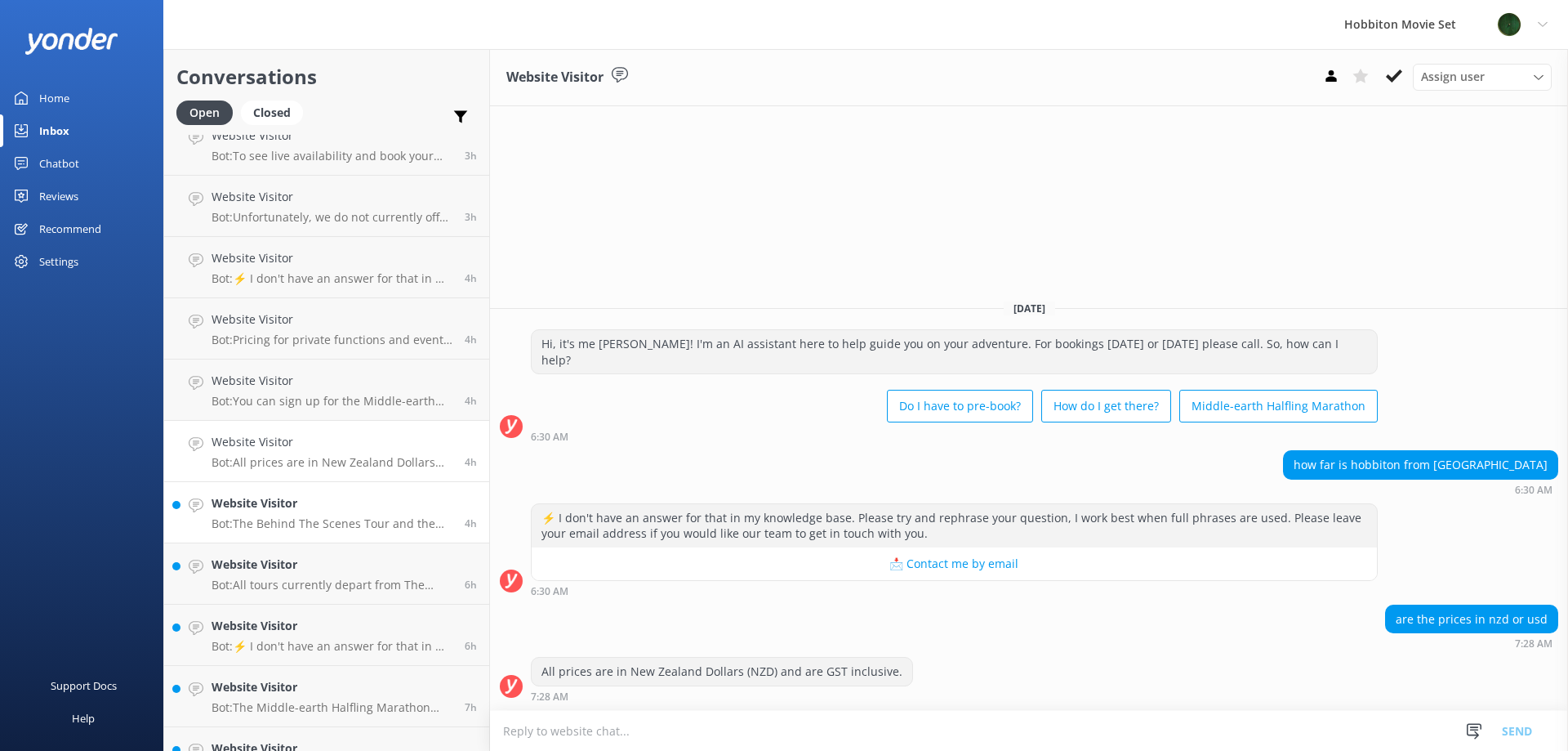
click at [320, 525] on p "Bot: The Behind The Scenes Tour and the Hobbiton Movie Set Tour are separate ex…" at bounding box center [331, 523] width 241 height 15
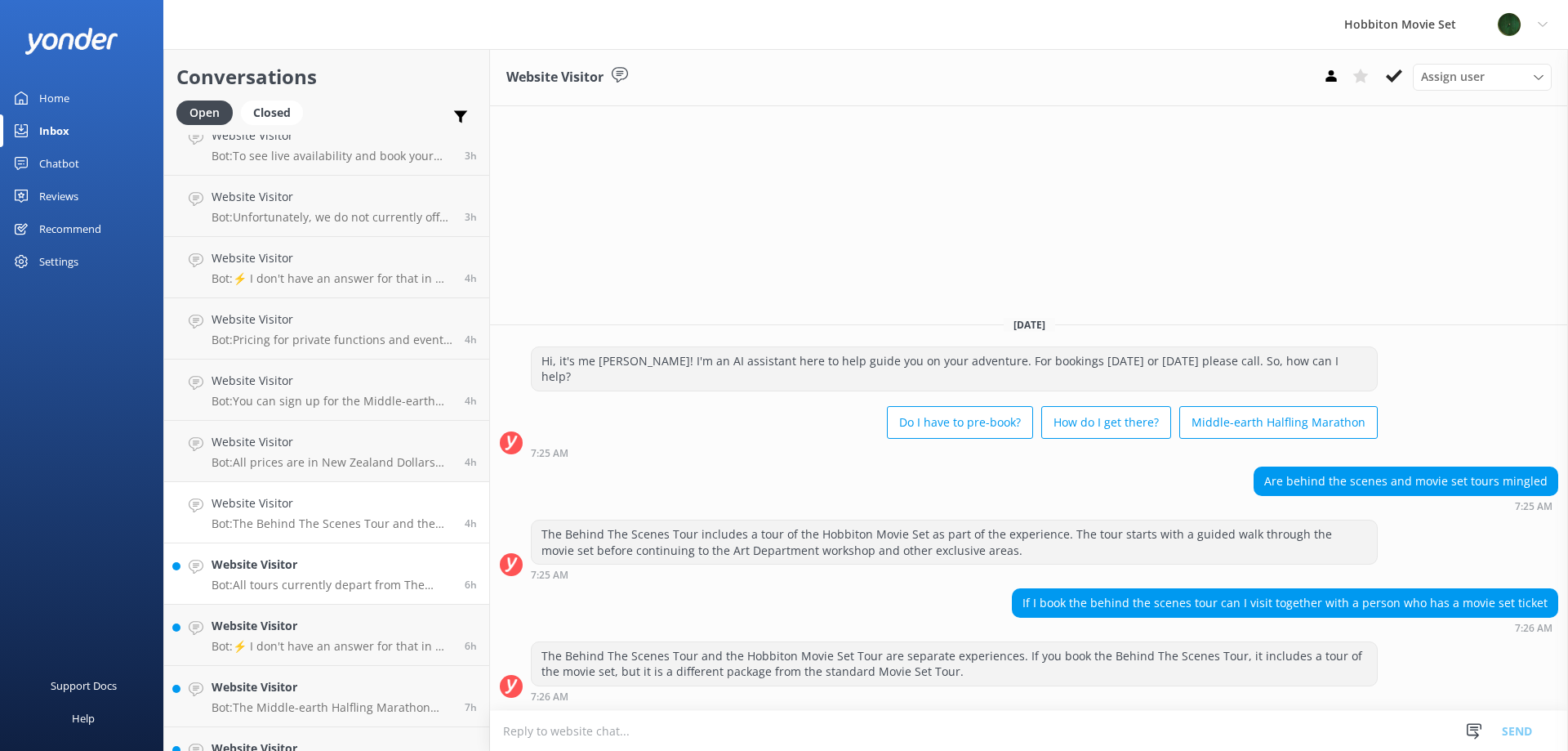
click at [312, 574] on h4 "Website Visitor" at bounding box center [331, 564] width 241 height 18
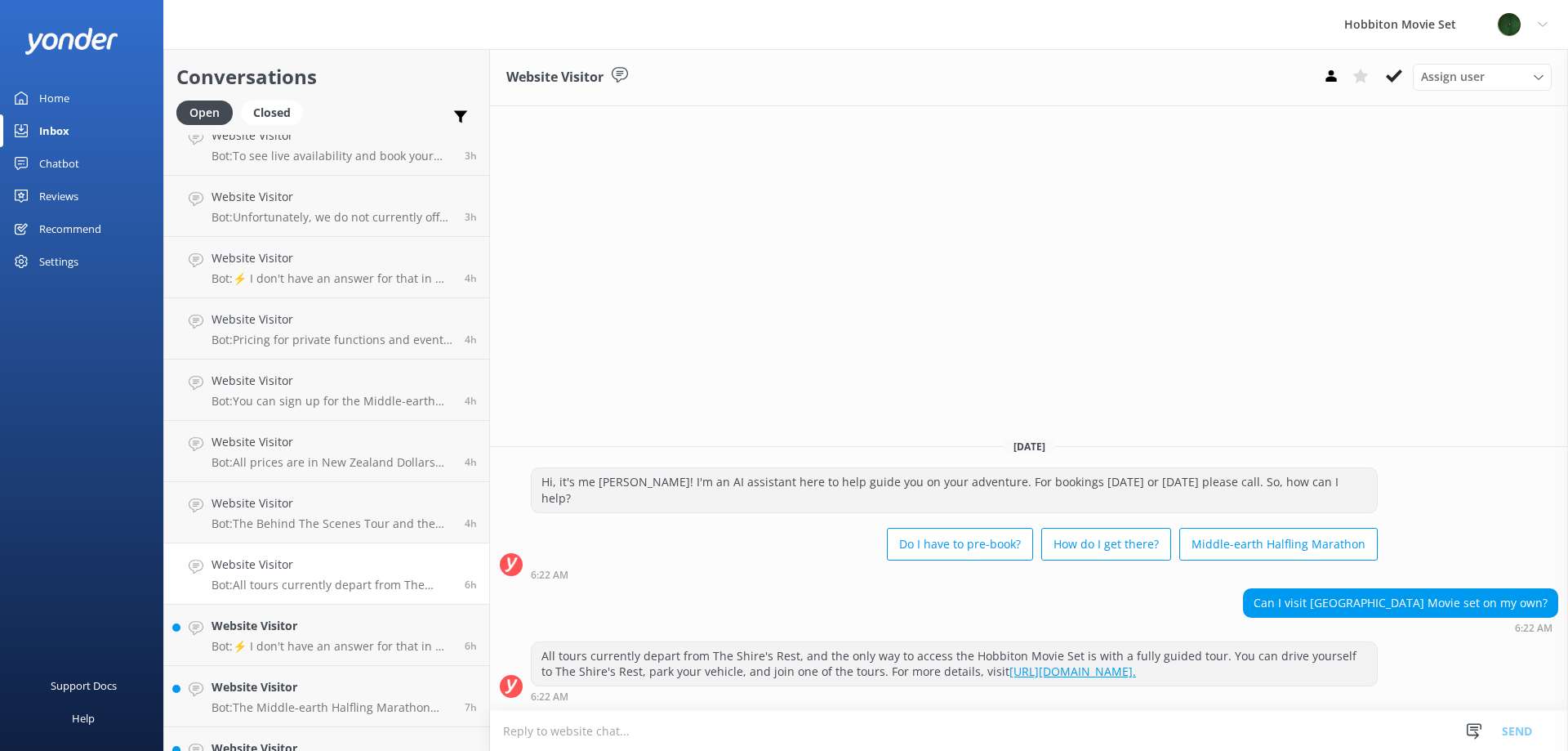
click at [319, 546] on link "Website Visitor Bot: All tours currently depart from The Shire's Rest, and the …" at bounding box center [327, 574] width 325 height 62
click at [324, 539] on link "Website Visitor Bot: The Behind The Scenes Tour and the Hobbiton Movie Set Tour…" at bounding box center [327, 513] width 325 height 62
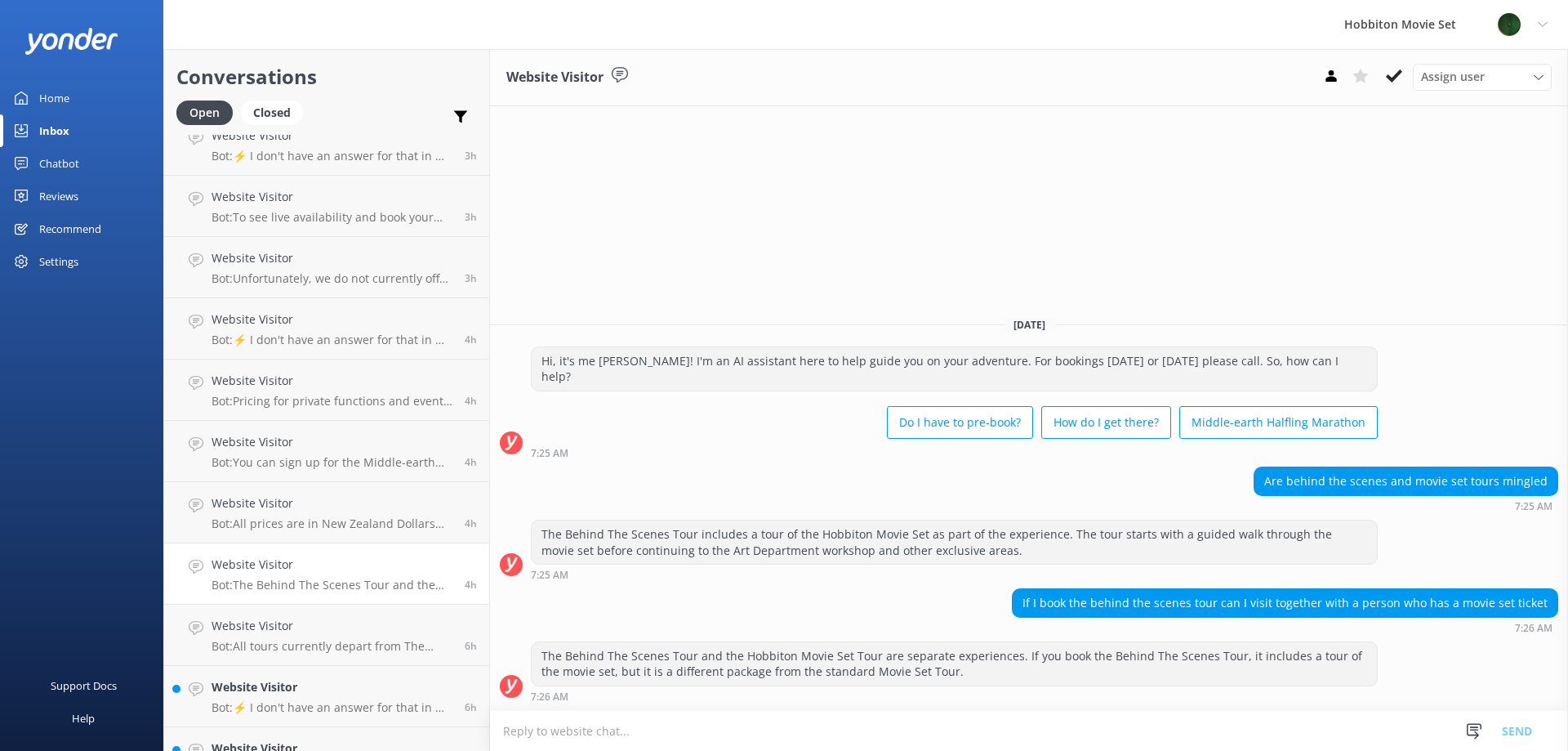
click at [322, 567] on h4 "Website Visitor" at bounding box center [331, 564] width 241 height 18
click at [300, 626] on h4 "Website Visitor" at bounding box center [331, 625] width 241 height 18
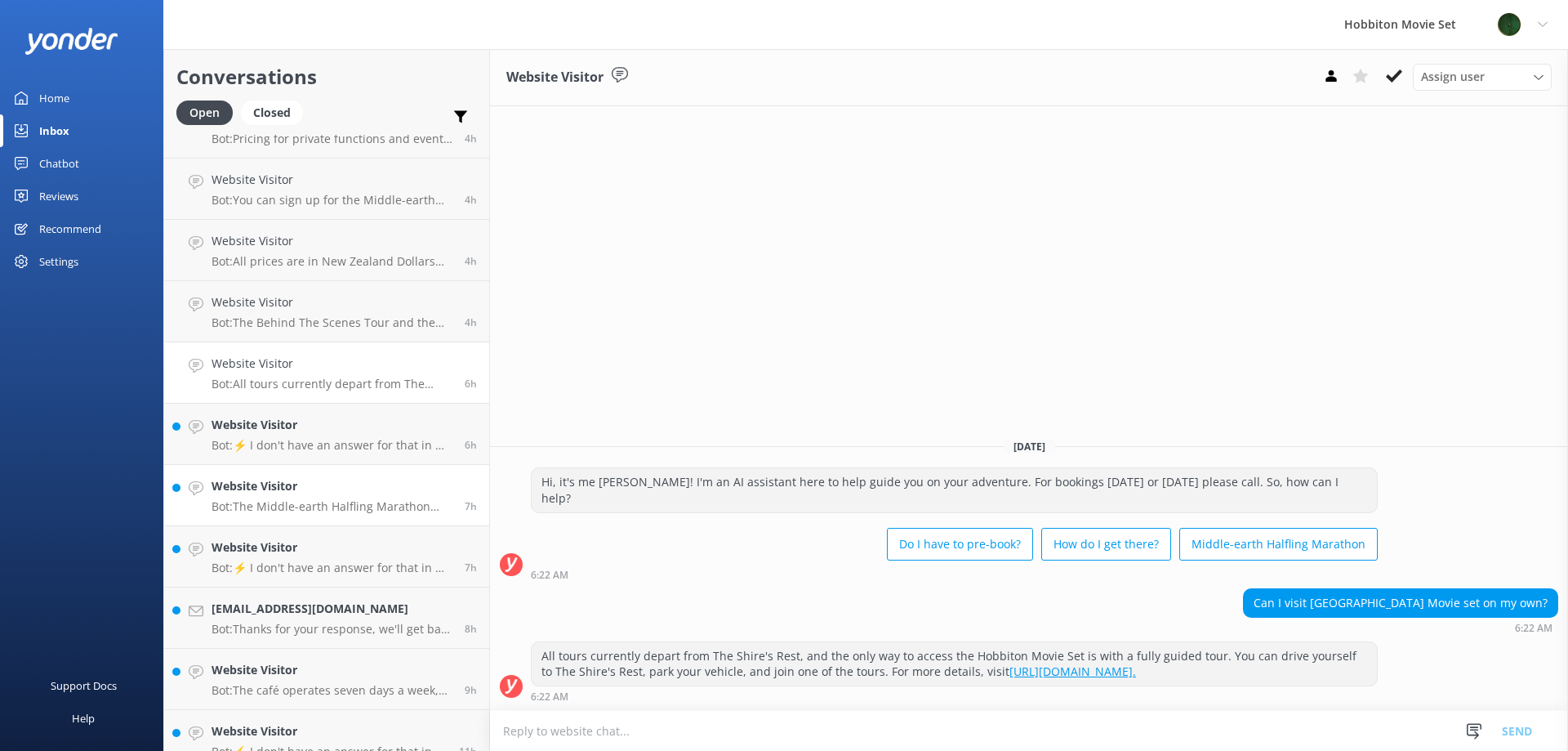
scroll to position [899, 0]
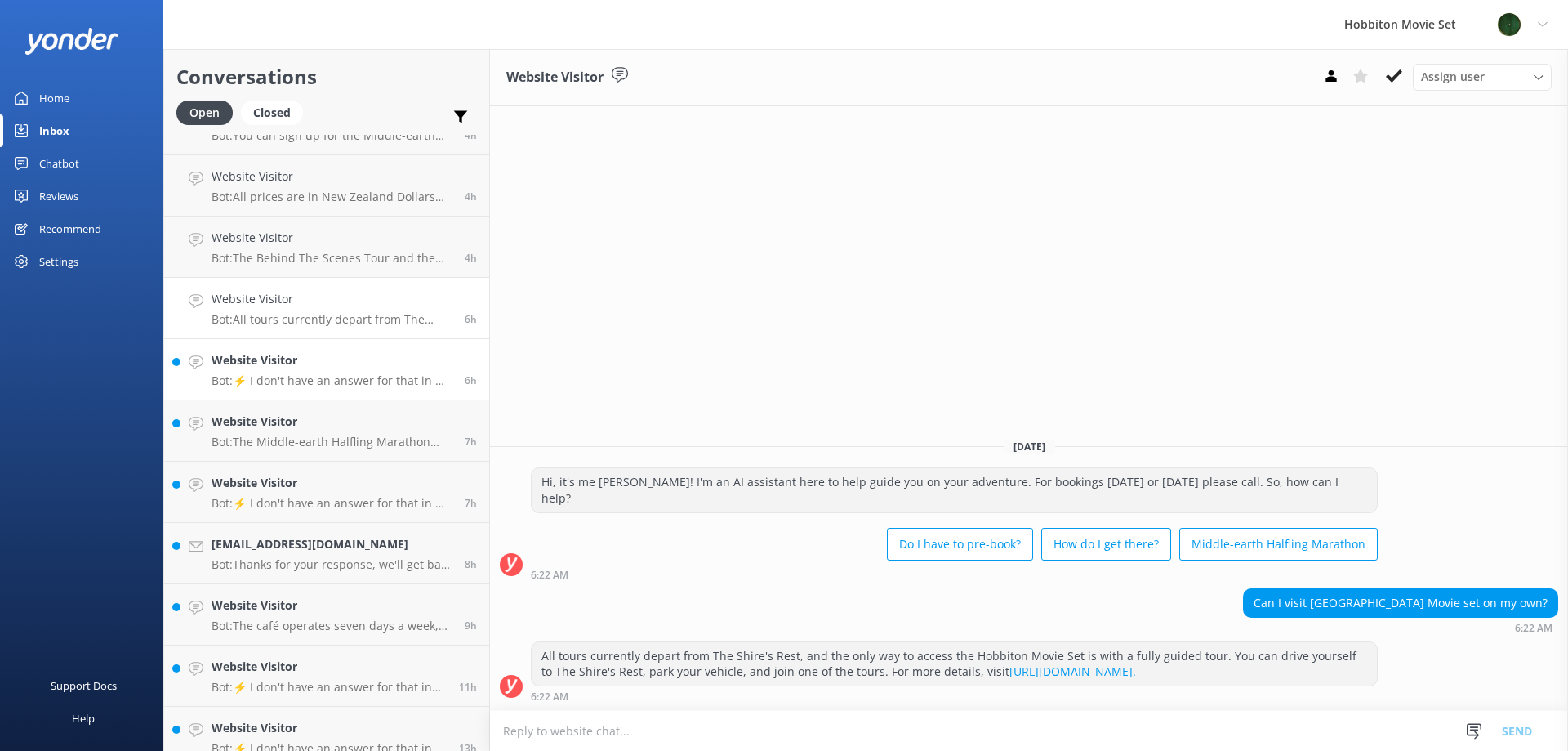
click at [313, 382] on p "Bot: ⚡ I don't have an answer for that in my knowledge base. Please try and rep…" at bounding box center [331, 380] width 241 height 15
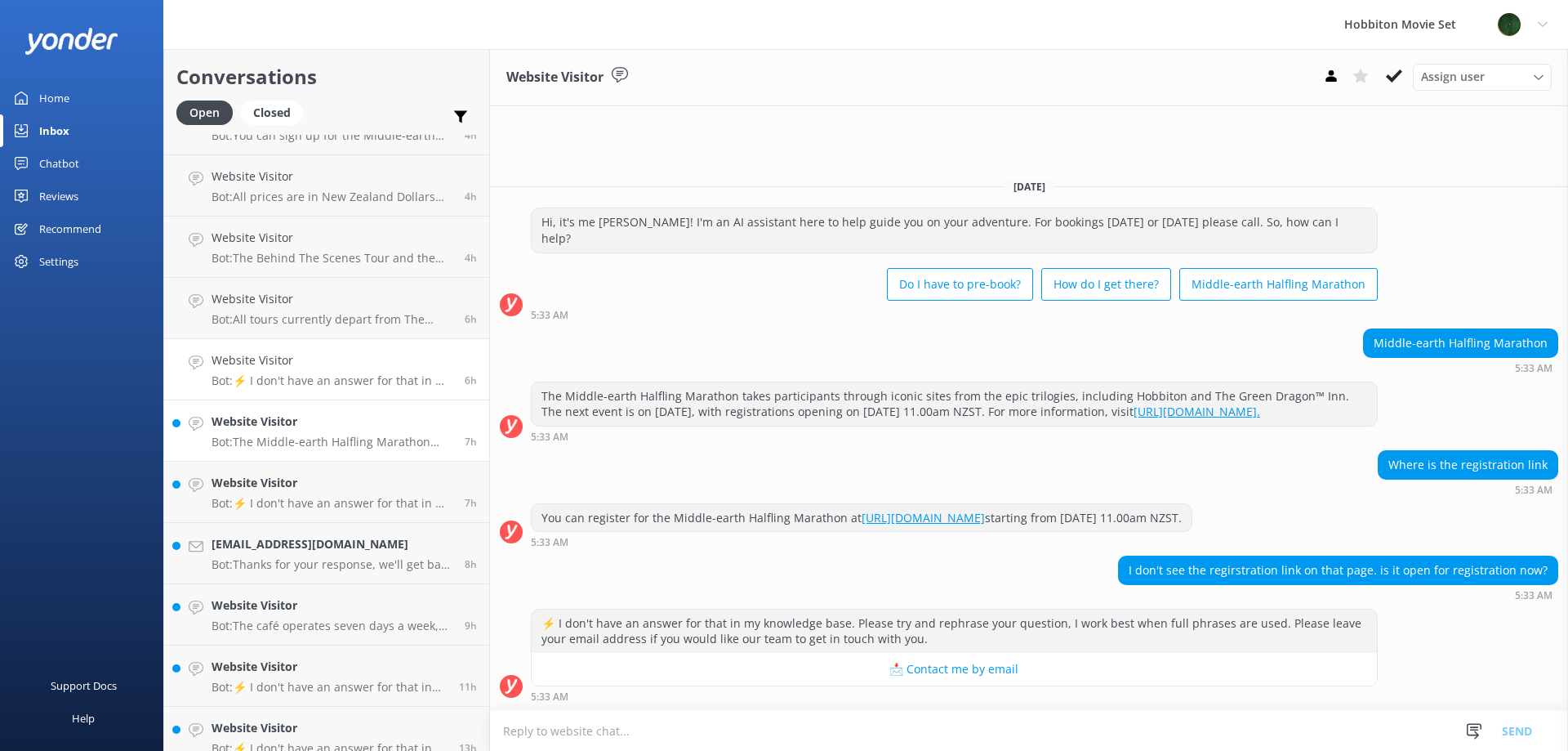
click at [287, 438] on p "Bot: The Middle-earth Halfling Marathon takes participants through iconic sites…" at bounding box center [331, 442] width 241 height 15
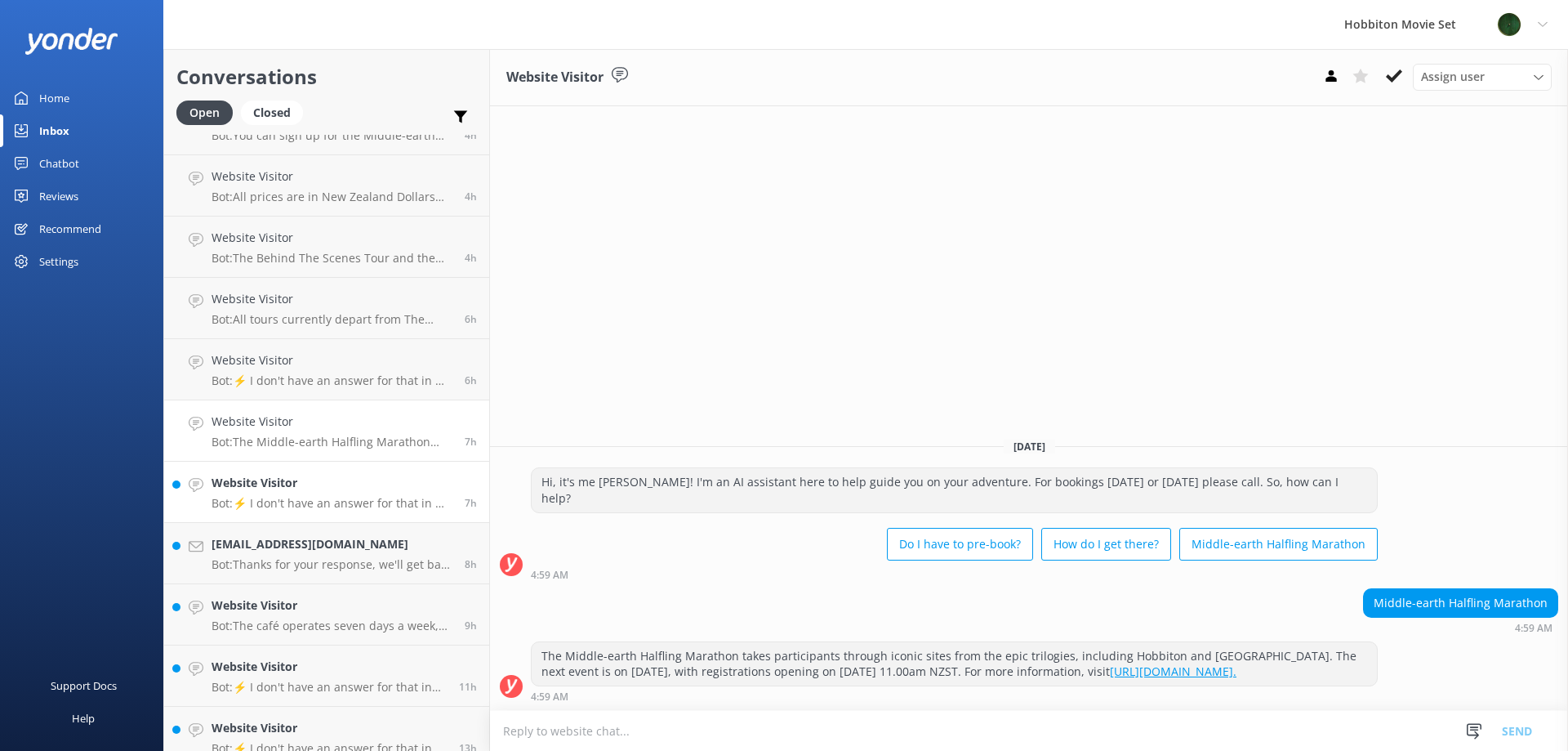
click at [303, 495] on div "Website Visitor Bot: ⚡ I don't have an answer for that in my knowledge base. Pl…" at bounding box center [331, 492] width 241 height 36
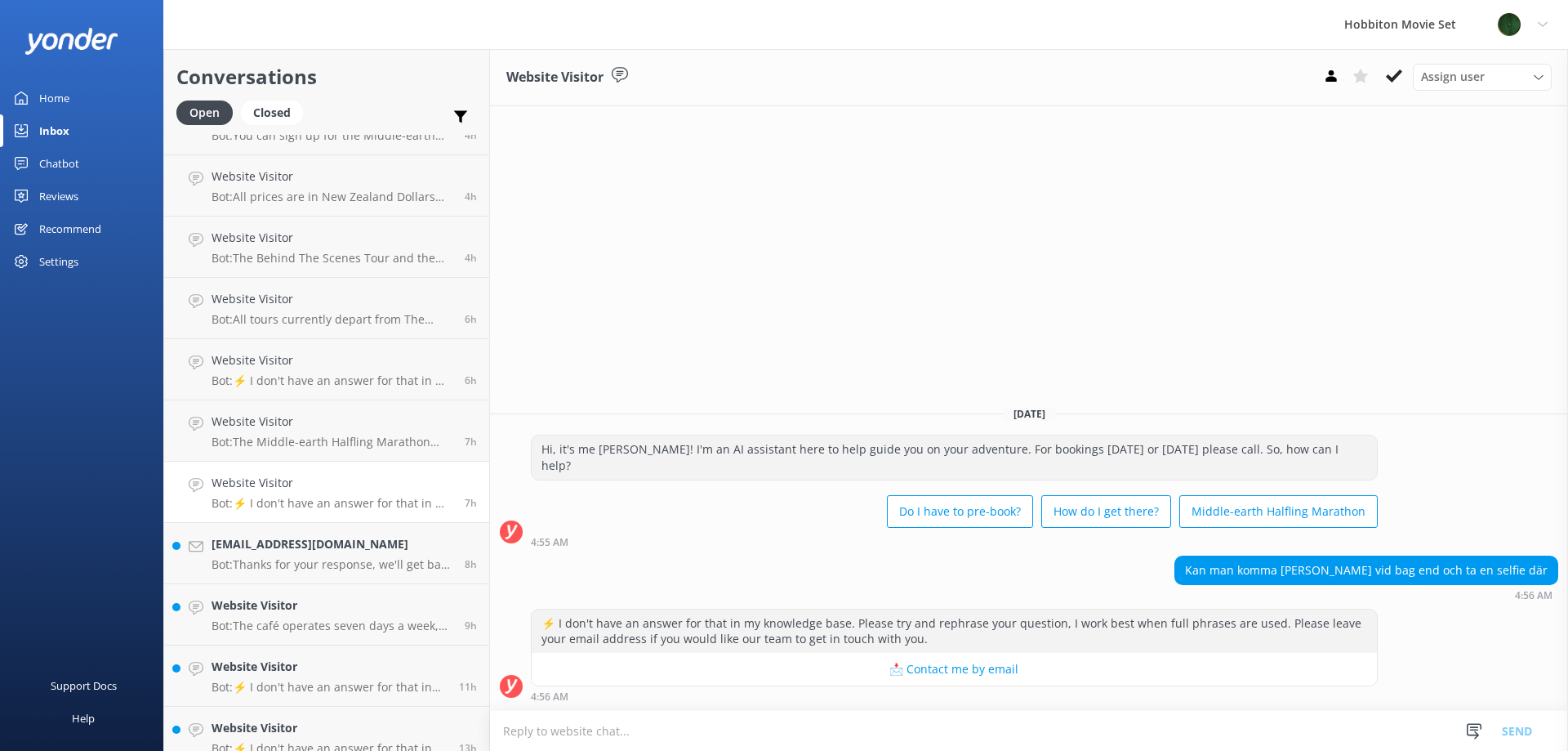
scroll to position [980, 0]
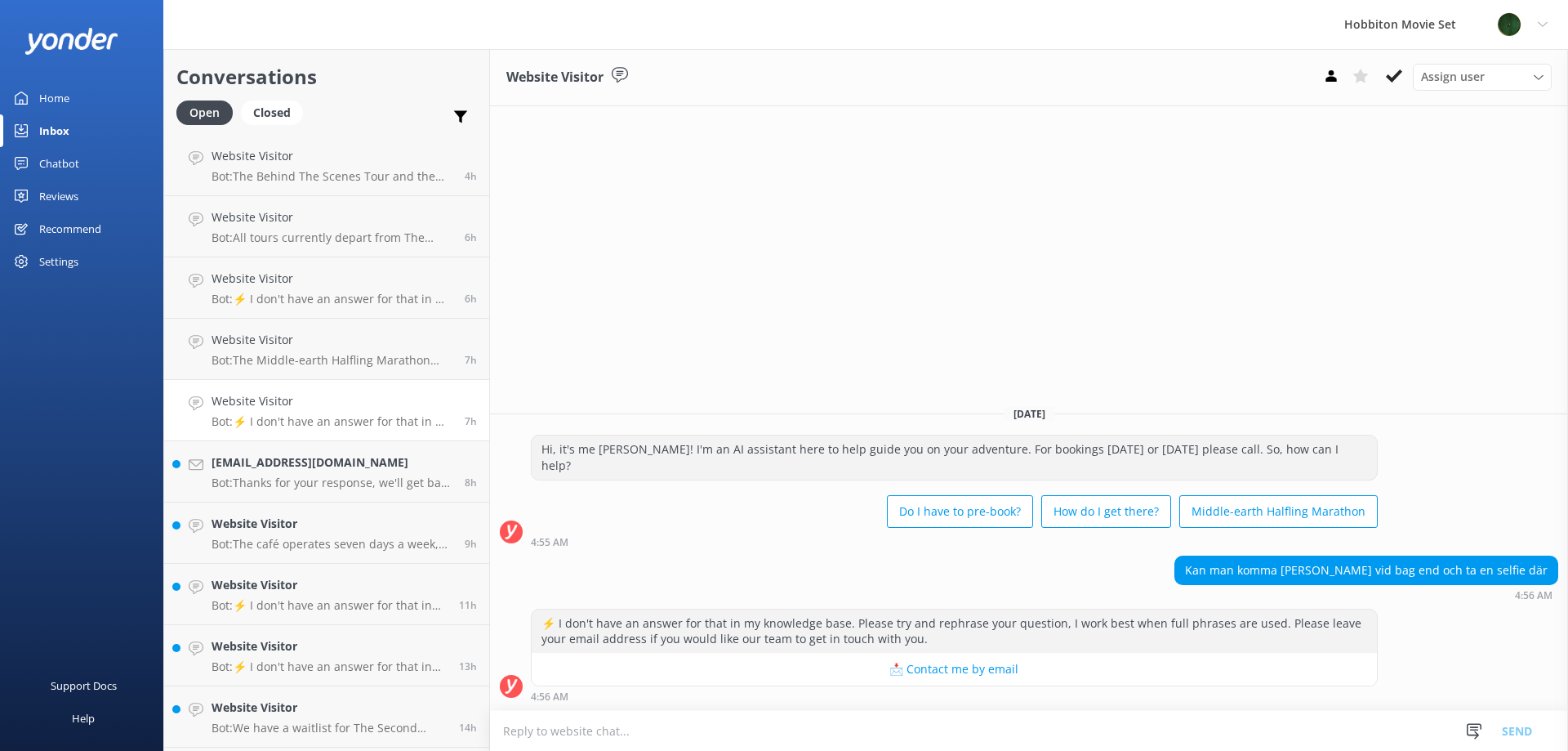
click at [318, 490] on p "Bot: Thanks for your response, we'll get back to you as soon as we can during o…" at bounding box center [331, 482] width 241 height 15
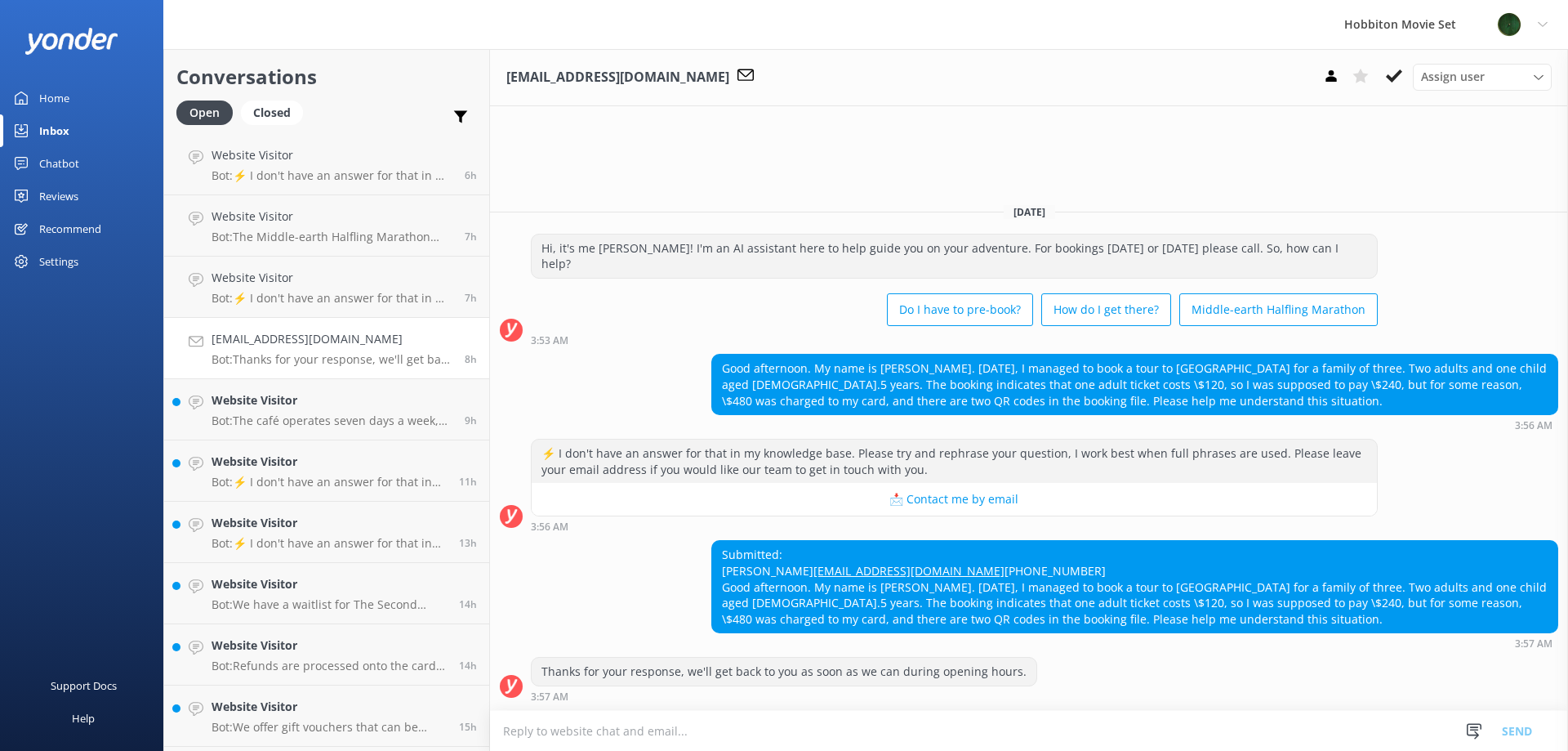
scroll to position [1144, 0]
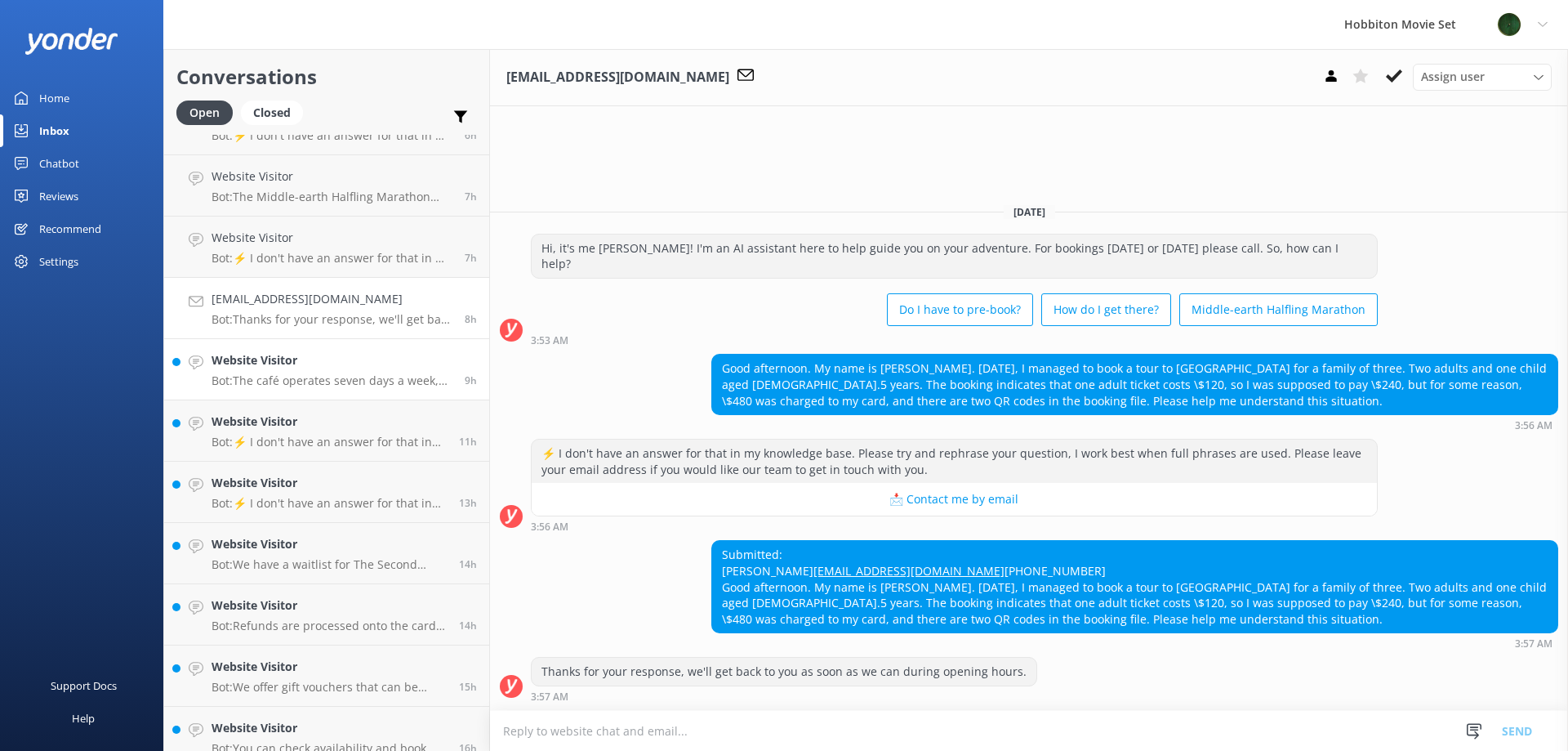
click at [324, 381] on p "Bot: The café operates seven days a week, opening 30 minutes before the first t…" at bounding box center [331, 380] width 241 height 15
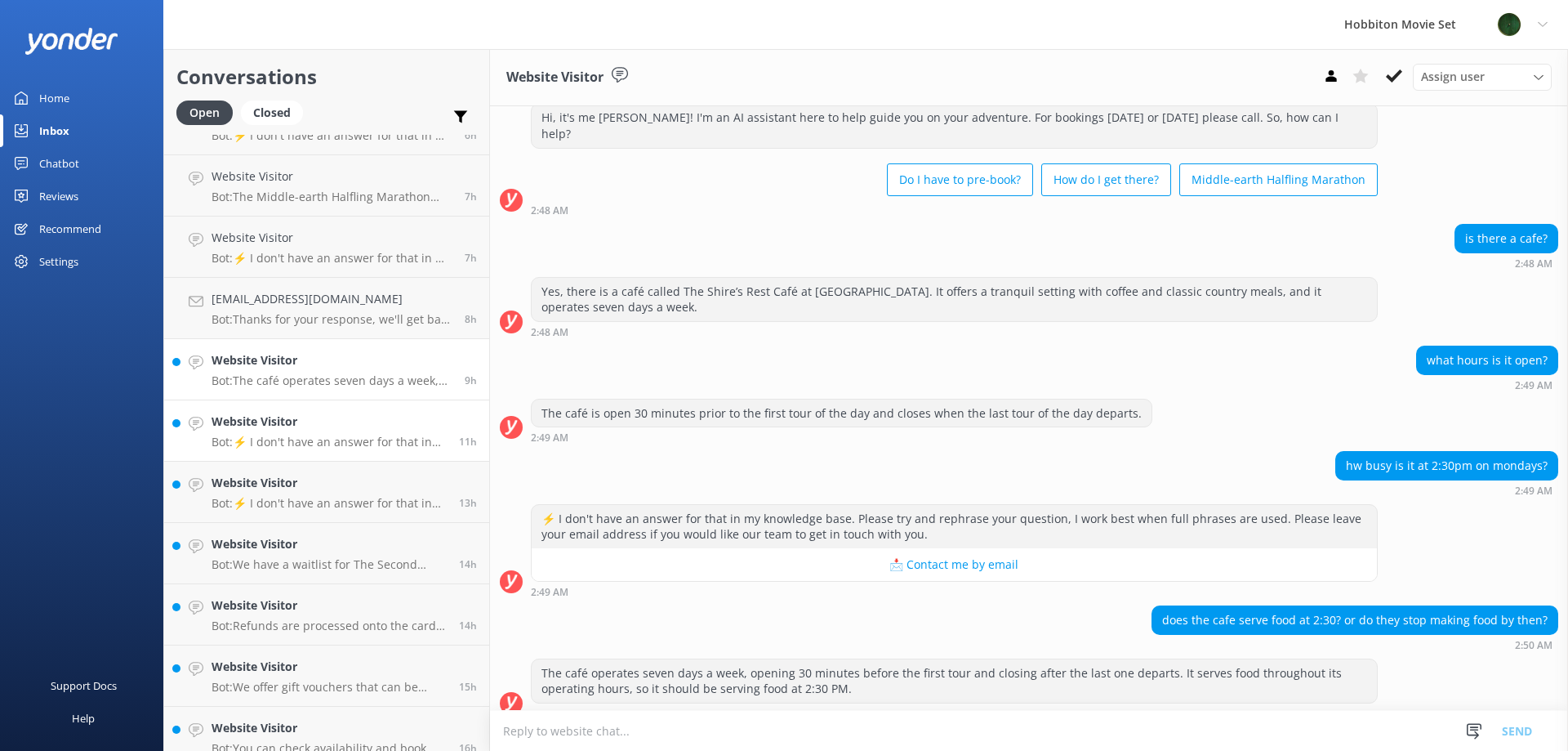
scroll to position [46, 0]
click at [312, 426] on h4 "Website Visitor" at bounding box center [329, 421] width 235 height 18
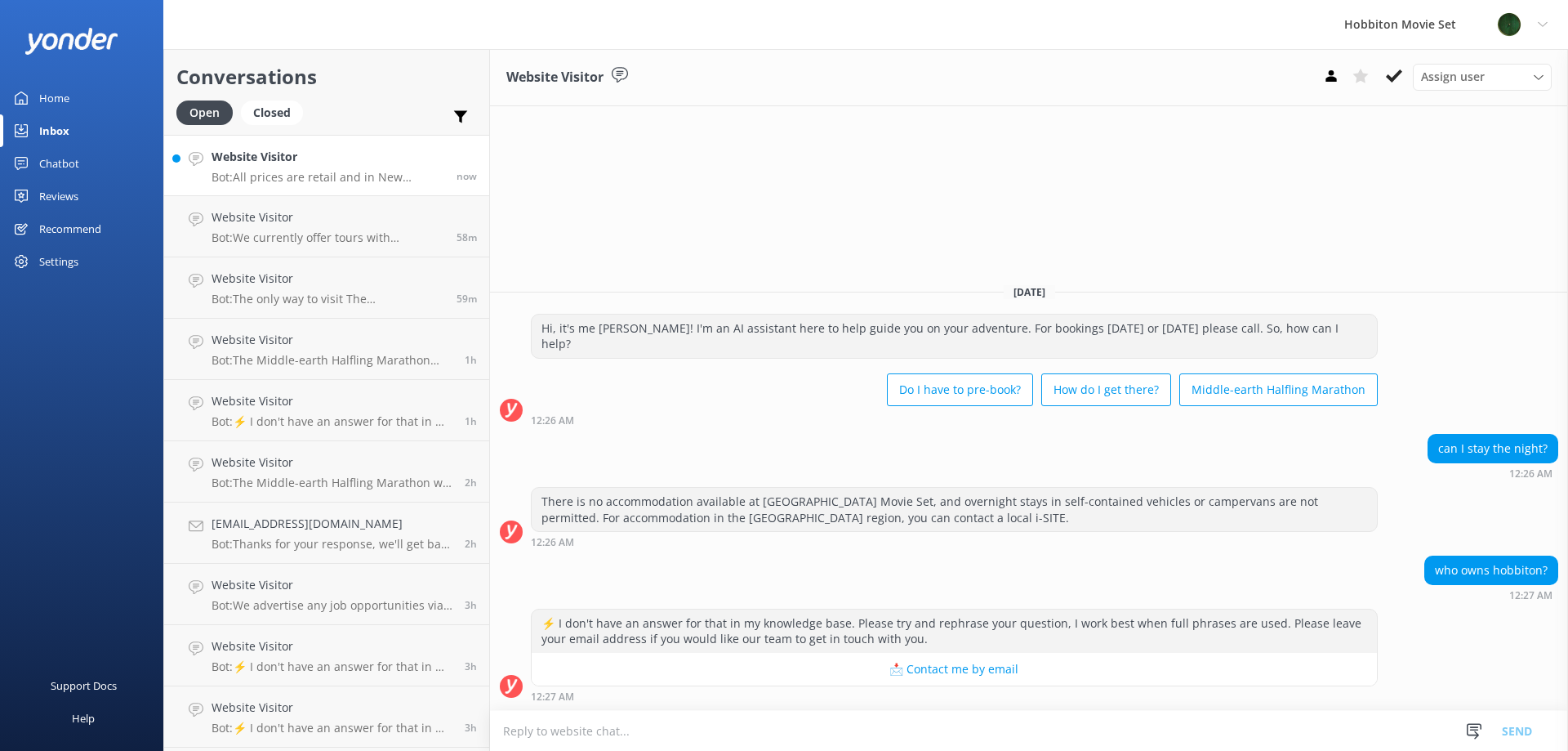
click at [327, 185] on link "Website Visitor Bot: All prices are retail and in [GEOGRAPHIC_DATA] Dollars (NZ…" at bounding box center [327, 165] width 325 height 62
